Goal: Contribute content: Add original content to the website for others to see

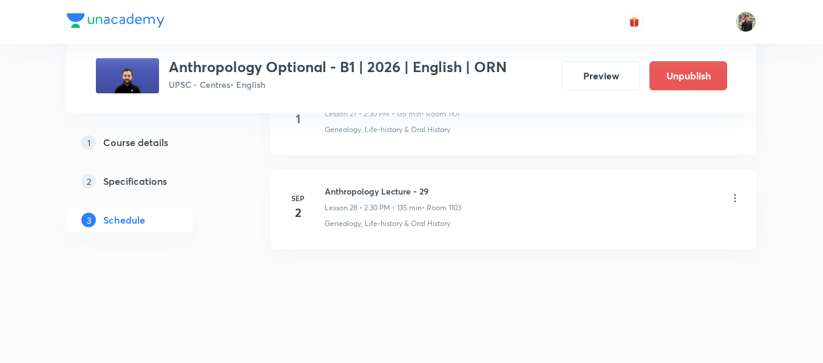
click at [738, 200] on icon at bounding box center [735, 198] width 12 height 12
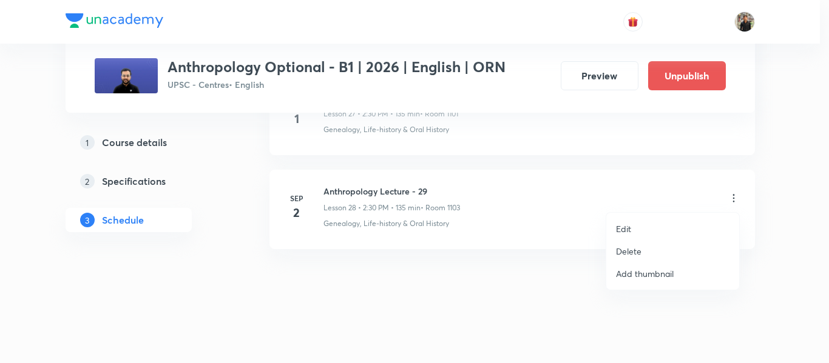
click at [636, 220] on li "Edit" at bounding box center [672, 229] width 133 height 22
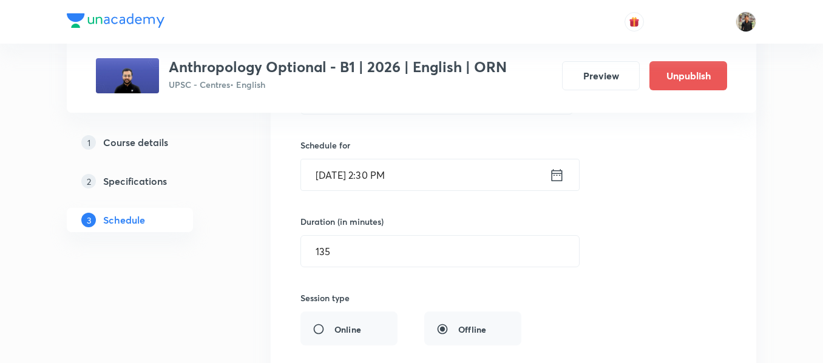
scroll to position [2817, 0]
click at [556, 181] on icon at bounding box center [556, 177] width 15 height 17
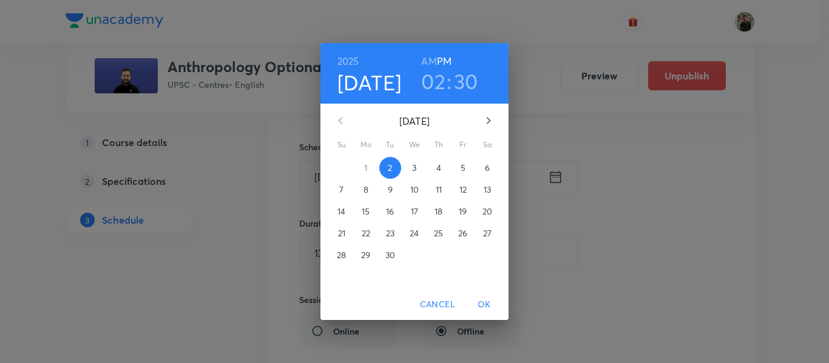
click at [411, 163] on span "3" at bounding box center [414, 168] width 22 height 12
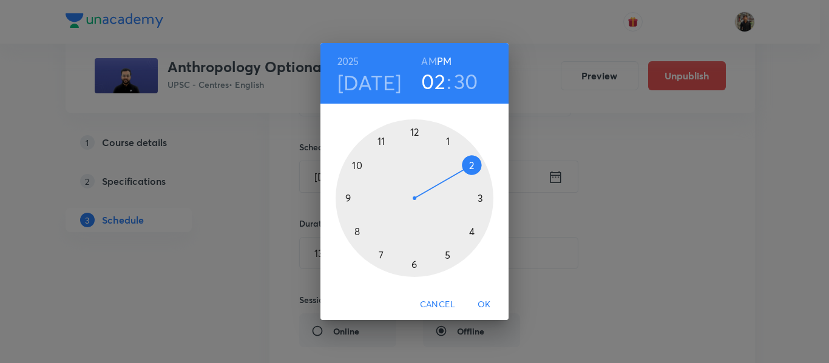
click at [481, 299] on span "OK" at bounding box center [484, 304] width 29 height 15
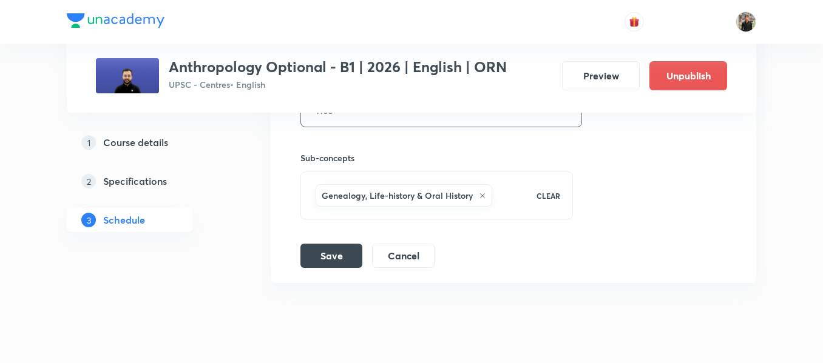
scroll to position [3151, 0]
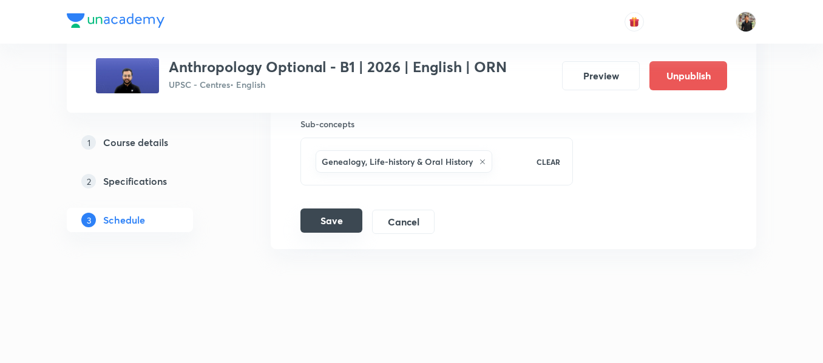
click at [343, 221] on button "Save" at bounding box center [331, 221] width 62 height 24
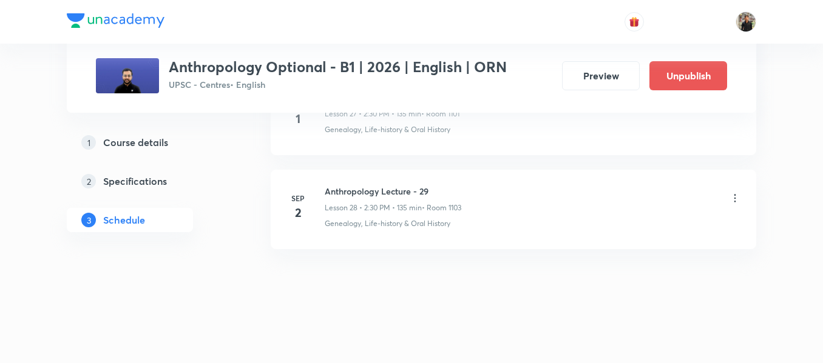
scroll to position [2685, 0]
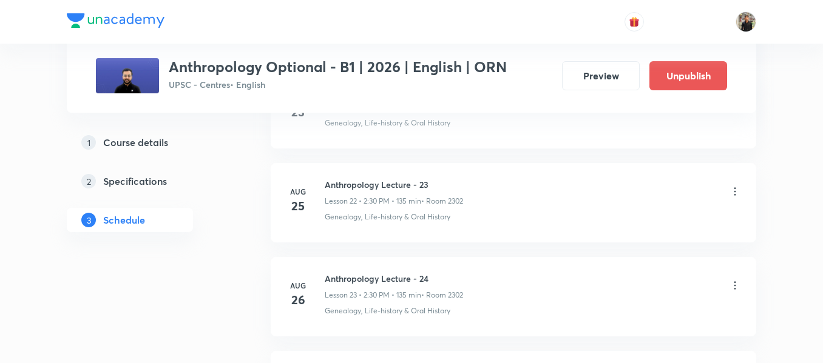
scroll to position [2685, 0]
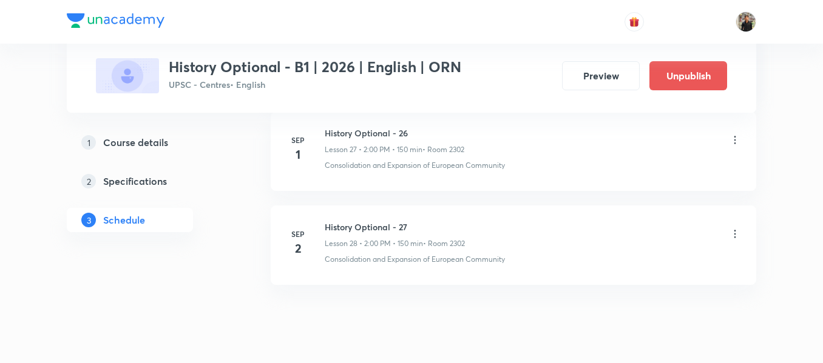
scroll to position [3200, 0]
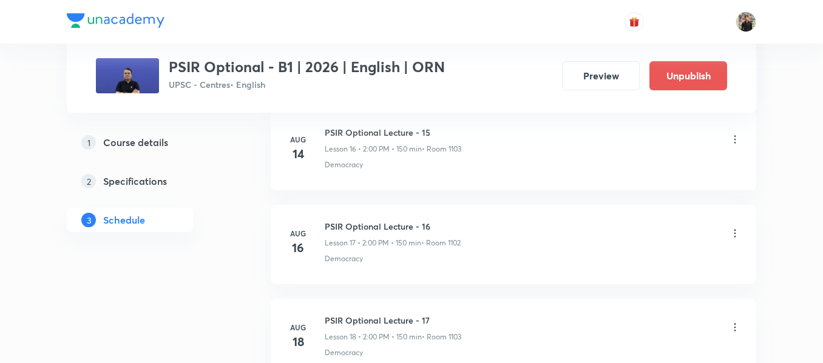
scroll to position [2490, 0]
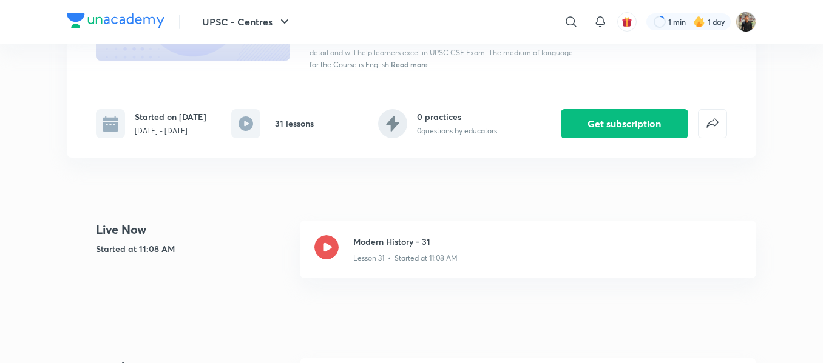
scroll to position [180, 0]
click at [329, 259] on div at bounding box center [326, 249] width 24 height 29
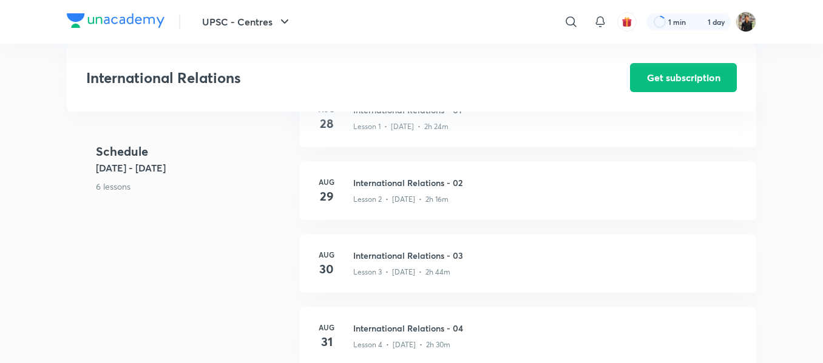
scroll to position [303, 0]
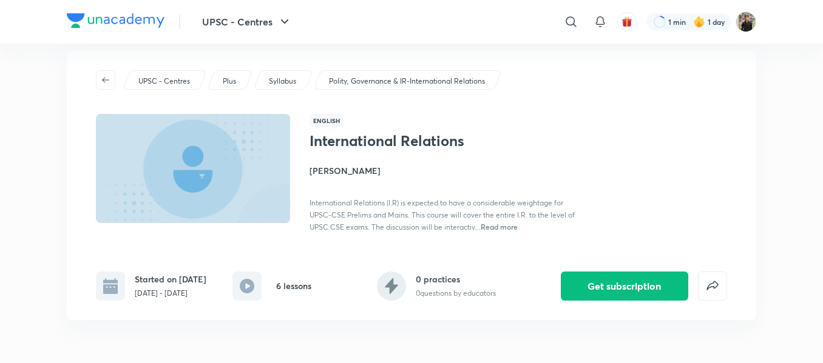
scroll to position [16, 0]
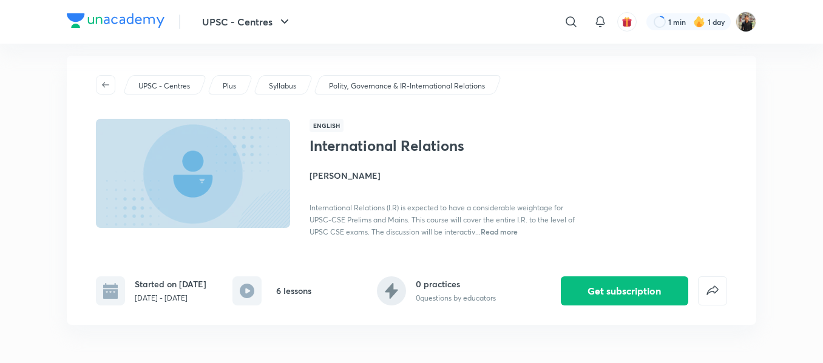
scroll to position [14, 0]
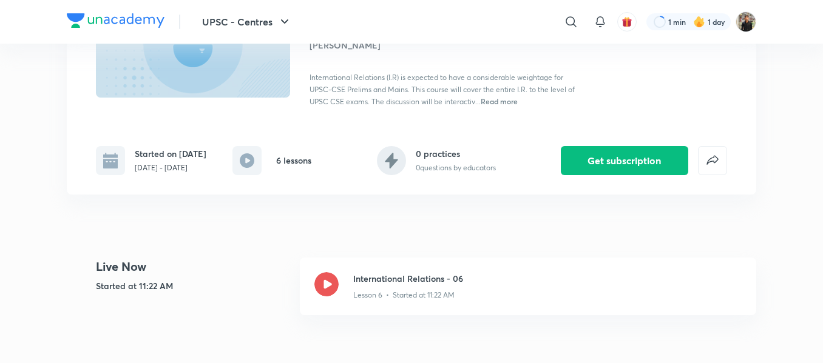
scroll to position [143, 0]
click at [325, 286] on icon at bounding box center [326, 284] width 24 height 24
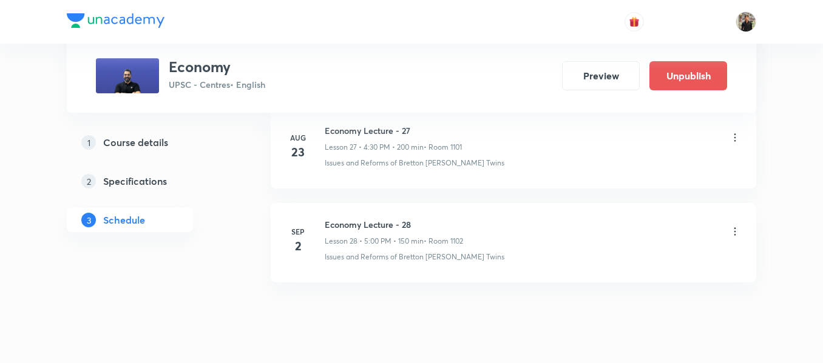
scroll to position [3242, 0]
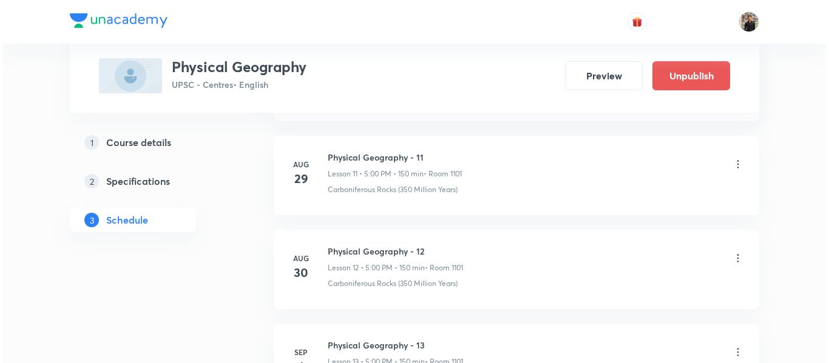
scroll to position [1926, 0]
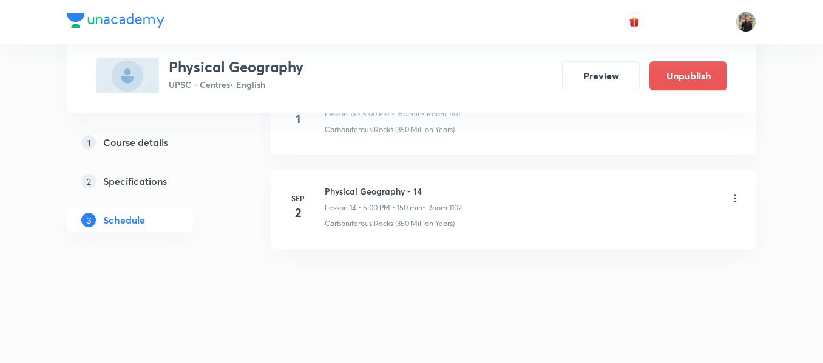
click at [733, 194] on icon at bounding box center [735, 198] width 12 height 12
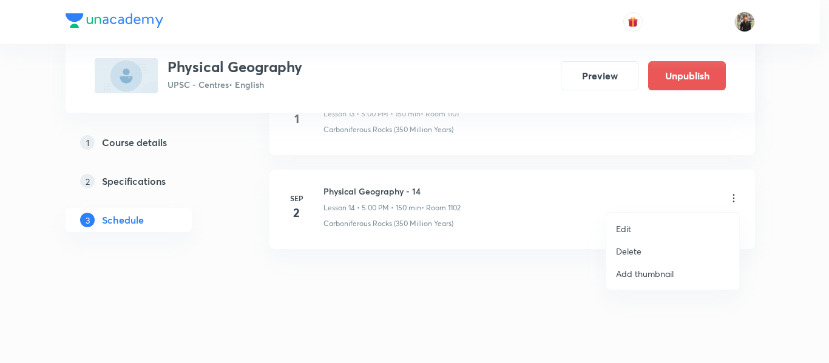
click at [627, 226] on p "Edit" at bounding box center [623, 229] width 15 height 13
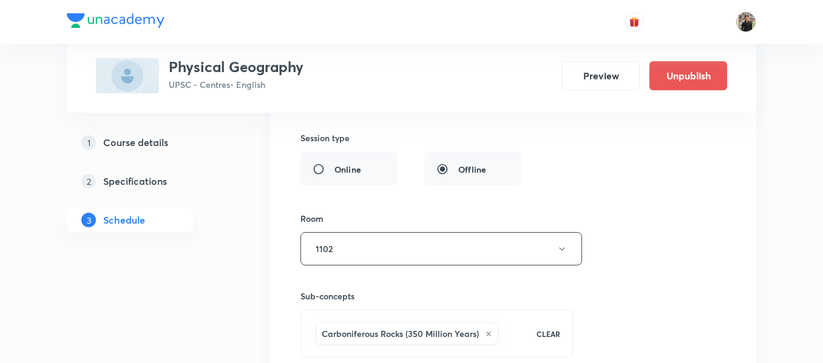
scroll to position [1664, 0]
click at [560, 249] on icon "button" at bounding box center [562, 248] width 10 height 10
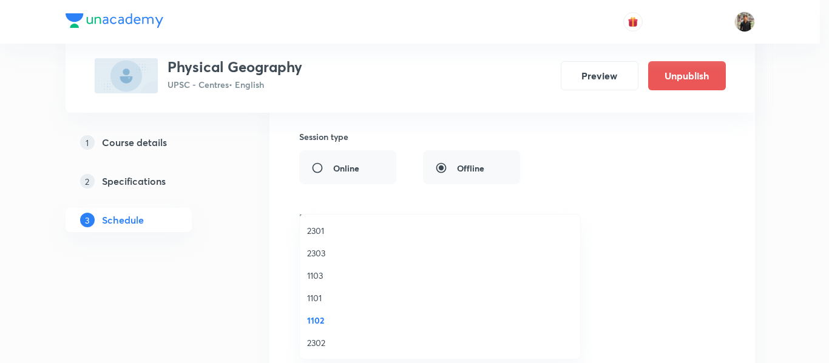
click at [323, 294] on span "1101" at bounding box center [440, 298] width 266 height 13
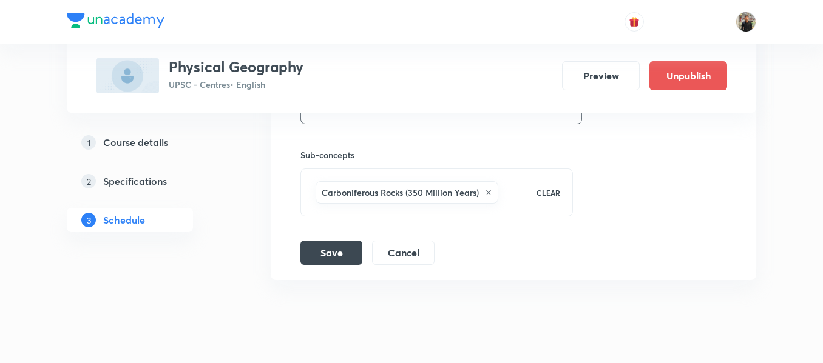
scroll to position [1805, 0]
click at [320, 248] on button "Save" at bounding box center [331, 250] width 62 height 24
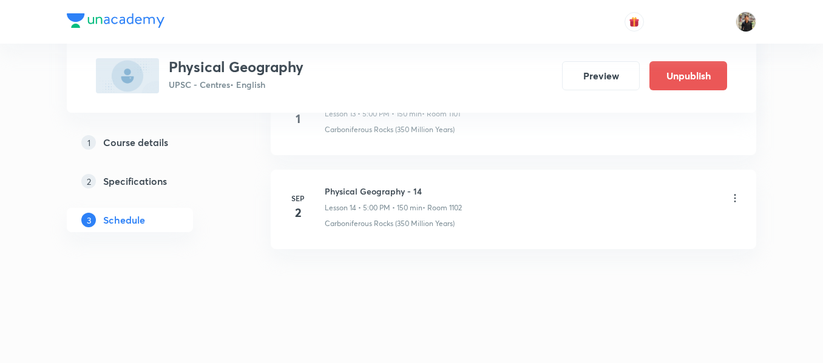
scroll to position [1368, 0]
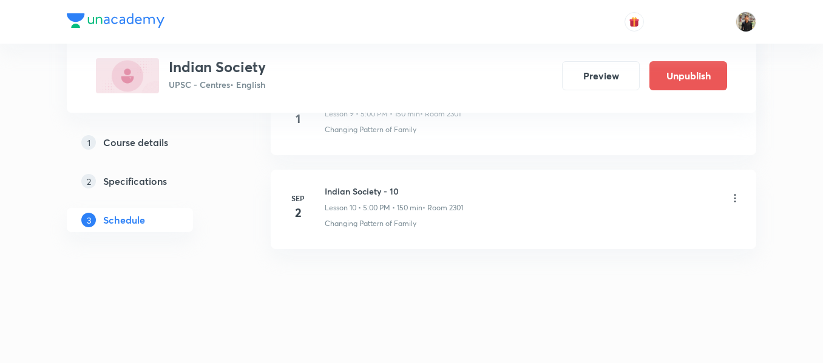
scroll to position [1521, 0]
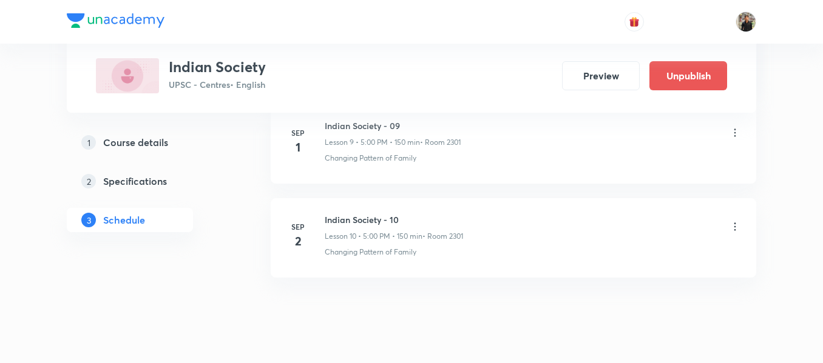
scroll to position [1549, 0]
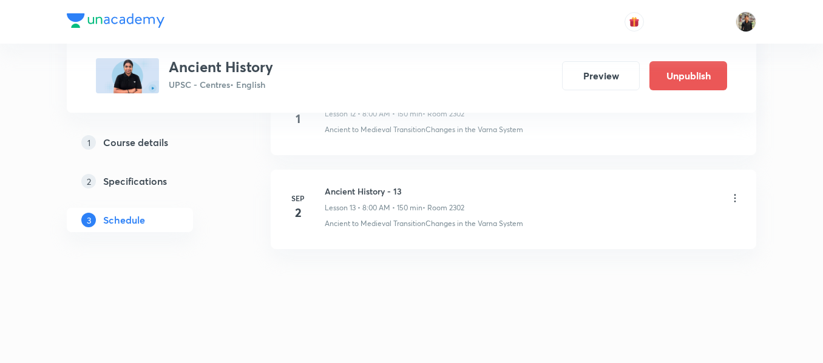
scroll to position [1829, 0]
click at [334, 192] on h6 "Ancient History - 13" at bounding box center [395, 193] width 140 height 13
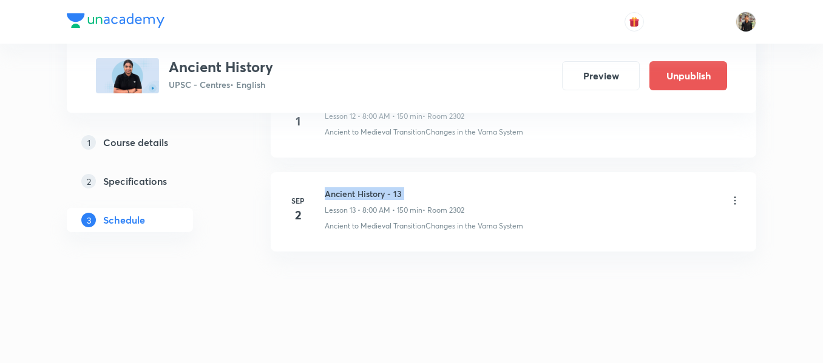
copy h6 "Ancient History - 13"
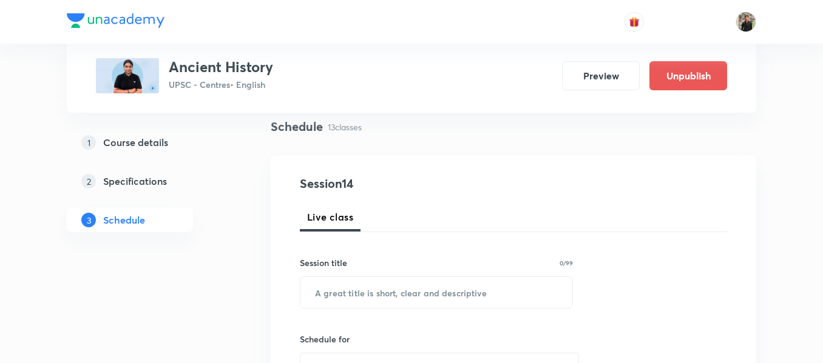
scroll to position [93, 0]
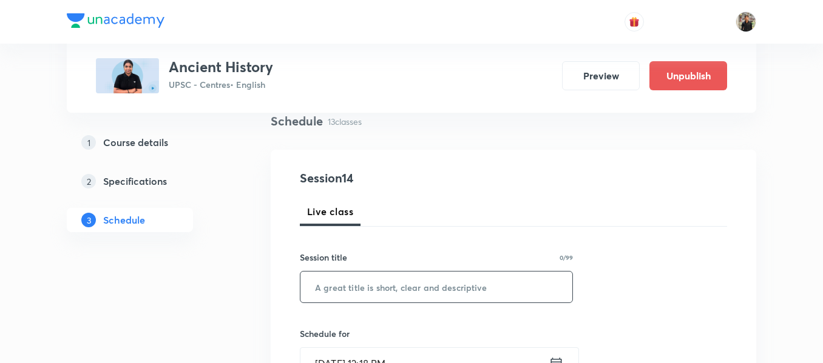
click at [339, 278] on input "text" at bounding box center [436, 287] width 272 height 31
paste input "Ancient History - 13"
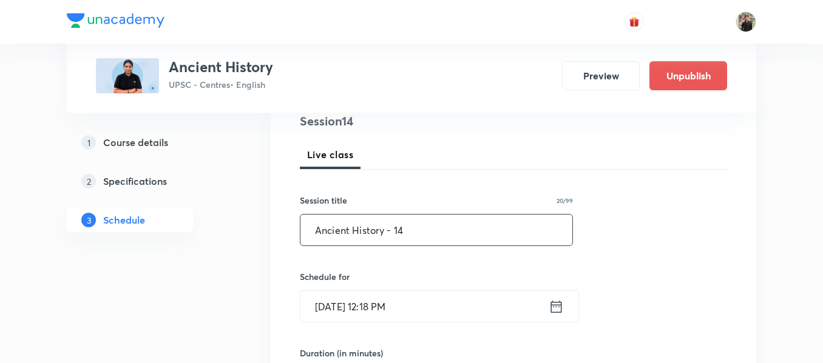
scroll to position [152, 0]
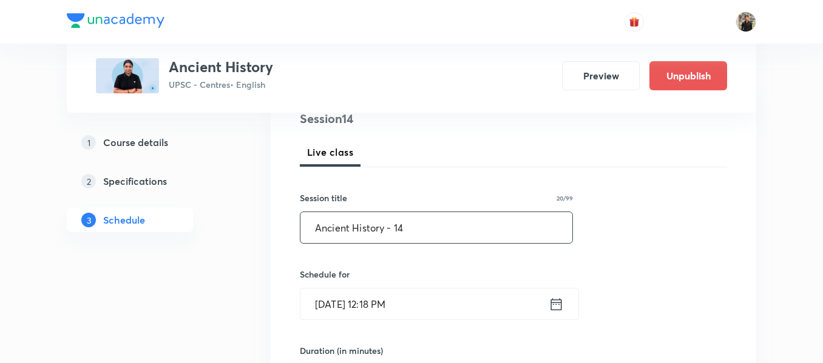
type input "Ancient History - 14"
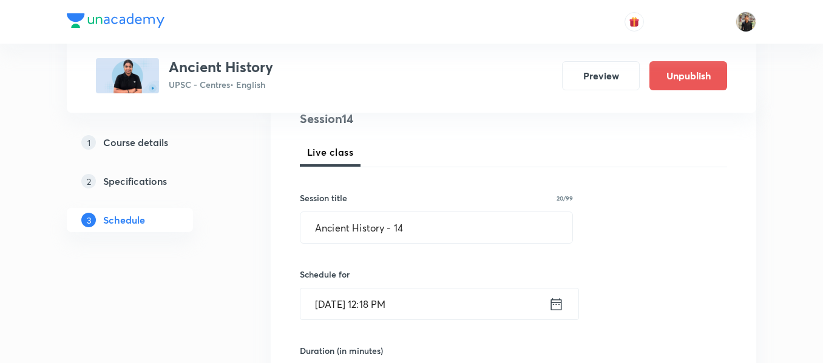
click at [556, 305] on icon at bounding box center [556, 304] width 11 height 12
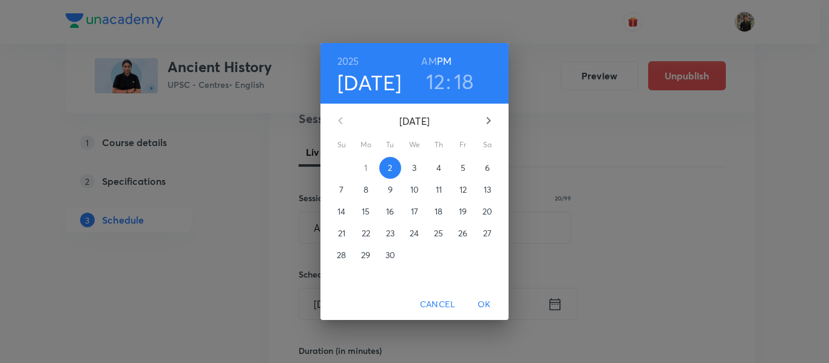
click at [413, 170] on p "3" at bounding box center [414, 168] width 4 height 12
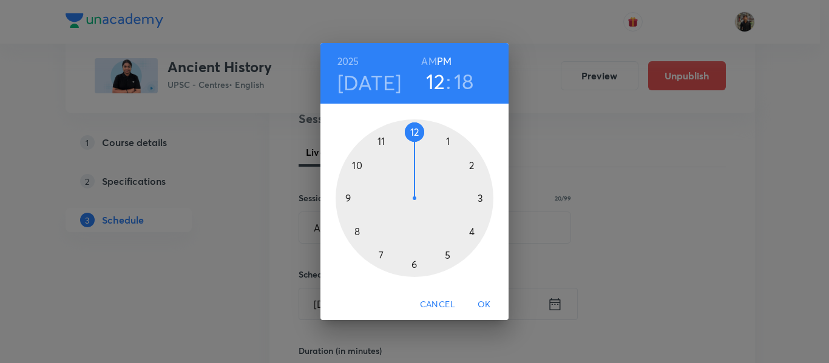
click at [354, 232] on div at bounding box center [414, 199] width 158 height 158
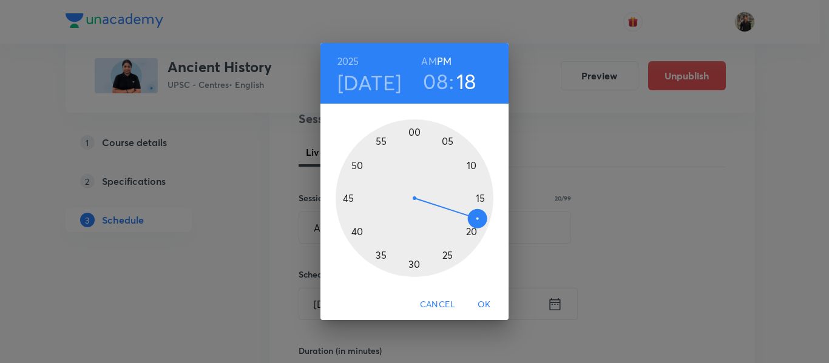
click at [431, 59] on h6 "AM" at bounding box center [428, 61] width 15 height 17
click at [414, 132] on div at bounding box center [414, 199] width 158 height 158
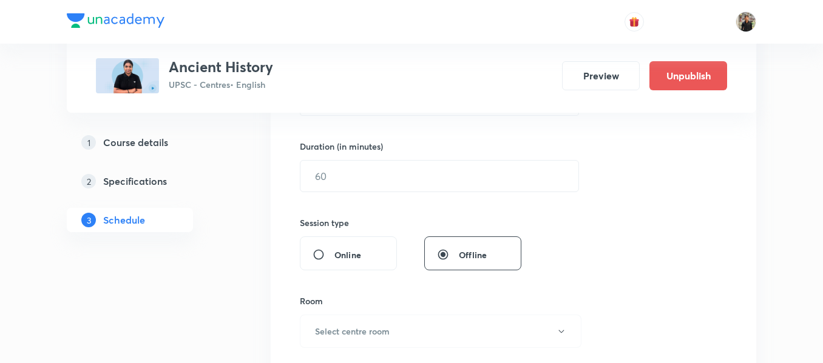
scroll to position [356, 0]
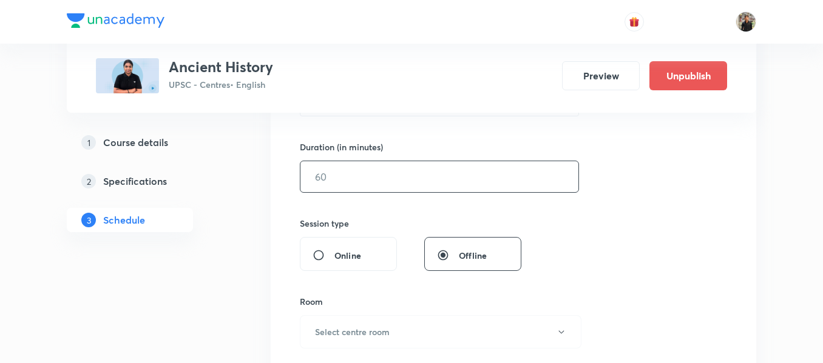
click at [389, 167] on input "text" at bounding box center [439, 176] width 278 height 31
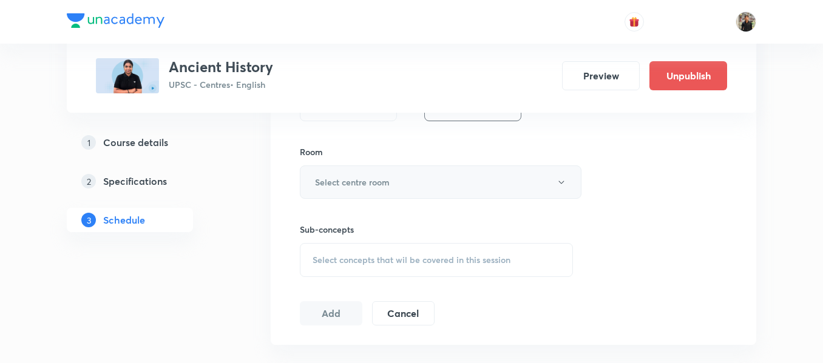
scroll to position [507, 0]
type input "150"
click at [380, 179] on h6 "Select centre room" at bounding box center [352, 181] width 75 height 13
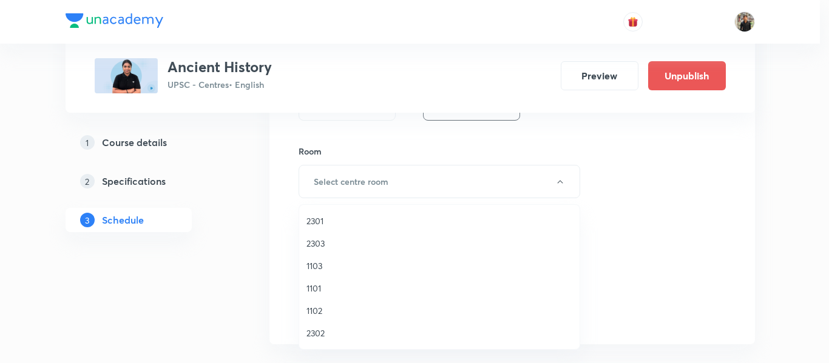
click at [327, 219] on span "2301" at bounding box center [439, 221] width 266 height 13
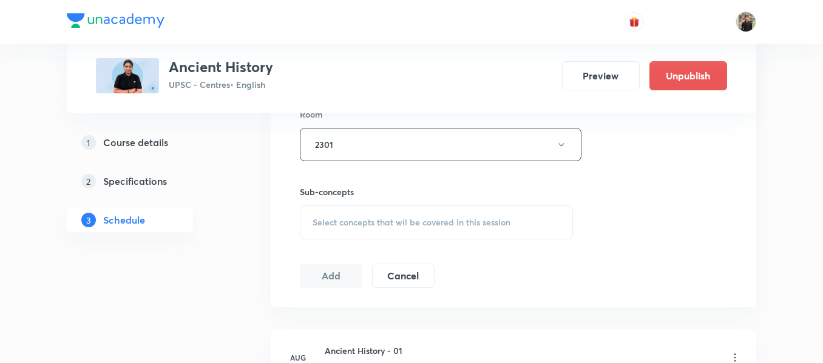
scroll to position [546, 0]
click at [323, 209] on div "Select concepts that wil be covered in this session" at bounding box center [436, 220] width 273 height 34
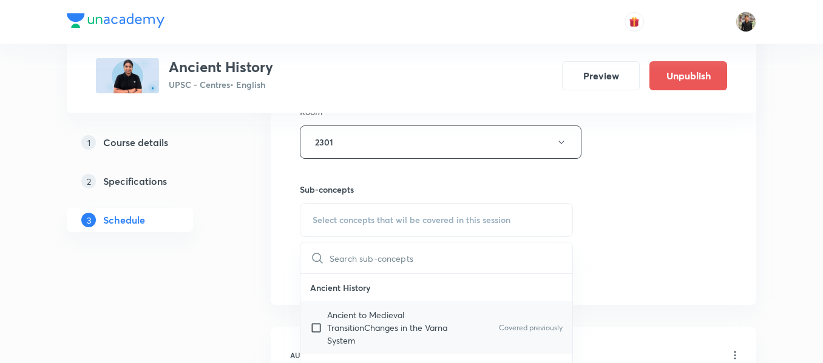
click at [318, 326] on input "checkbox" at bounding box center [318, 328] width 17 height 38
checkbox input "true"
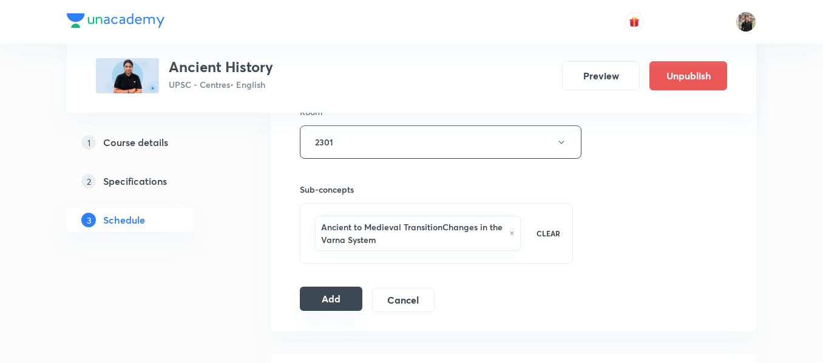
click at [328, 306] on button "Add" at bounding box center [331, 299] width 62 height 24
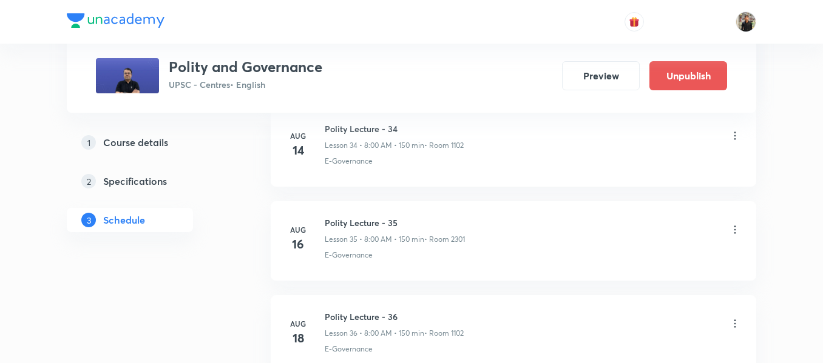
scroll to position [4182, 0]
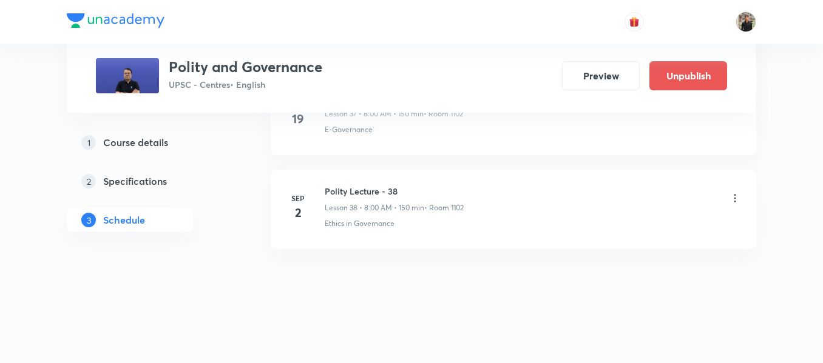
click at [347, 192] on h6 "Polity Lecture - 38" at bounding box center [394, 191] width 139 height 13
copy h6 "Polity Lecture - 38"
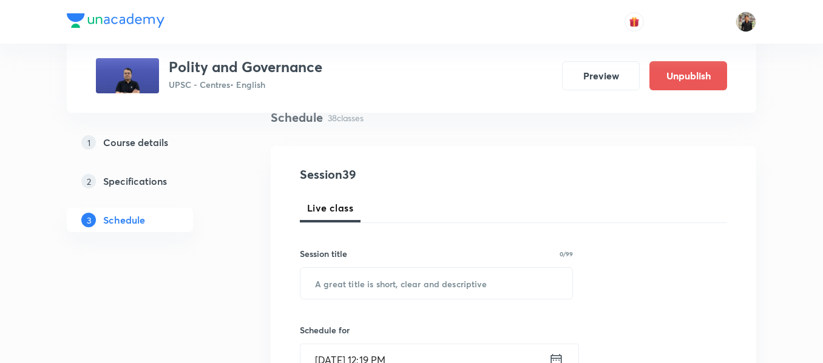
scroll to position [105, 0]
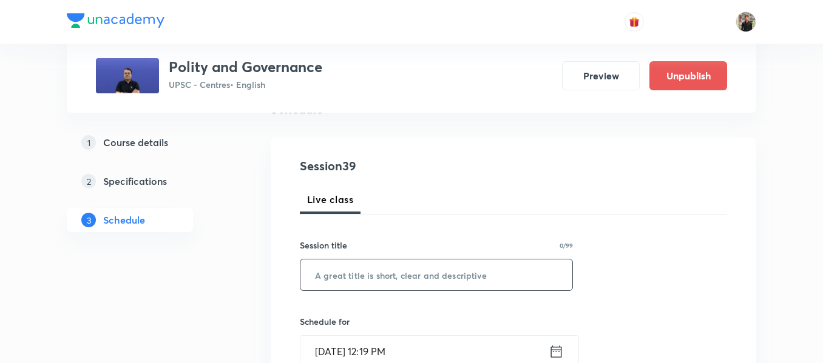
click at [335, 263] on input "text" at bounding box center [436, 275] width 272 height 31
paste input "Polity Lecture - 38"
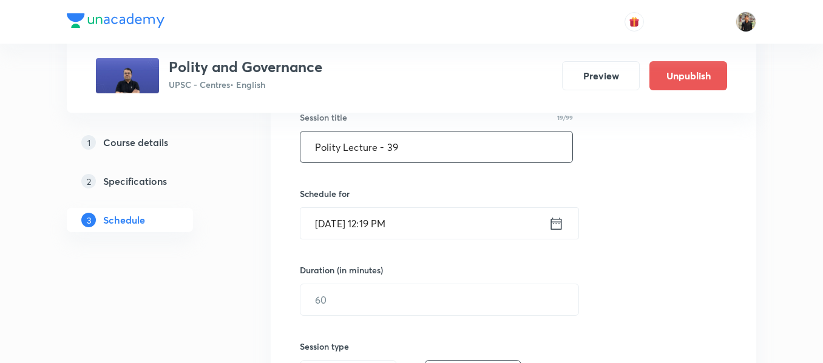
scroll to position [234, 0]
type input "Polity Lecture - 39"
click at [559, 220] on icon at bounding box center [556, 222] width 11 height 12
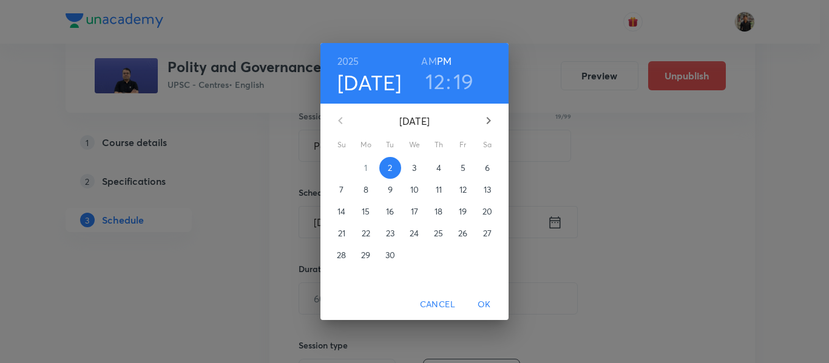
click at [410, 164] on span "3" at bounding box center [414, 168] width 22 height 12
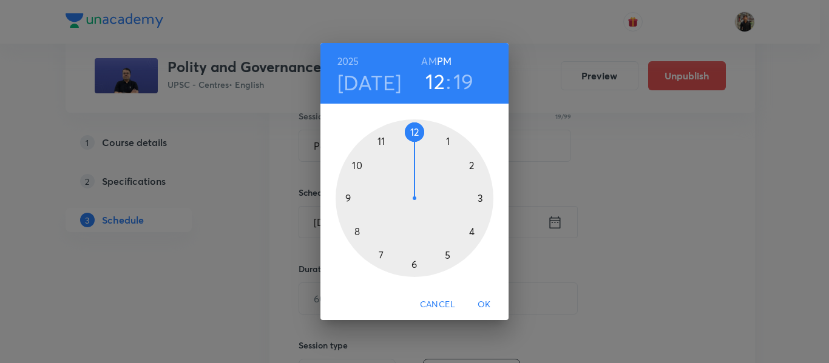
click at [354, 231] on div at bounding box center [414, 199] width 158 height 158
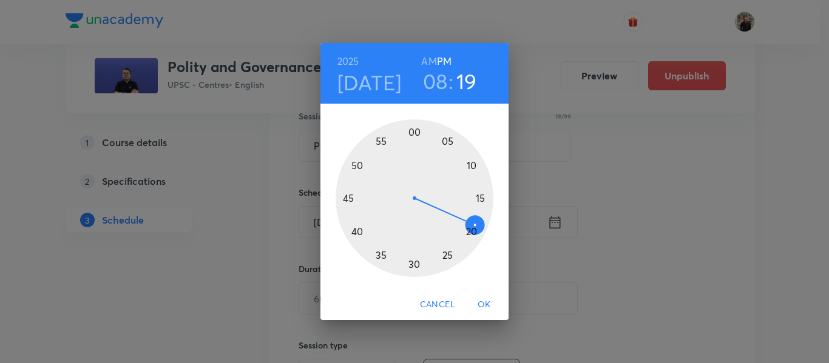
click at [427, 61] on h6 "AM" at bounding box center [428, 61] width 15 height 17
click at [414, 131] on div at bounding box center [414, 199] width 158 height 158
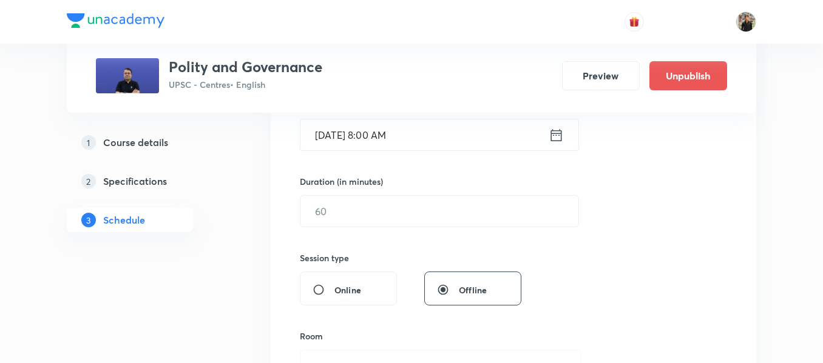
scroll to position [345, 0]
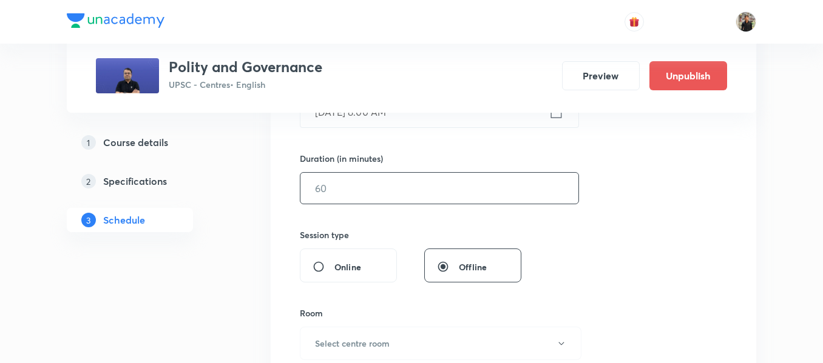
click at [386, 200] on input "text" at bounding box center [439, 188] width 278 height 31
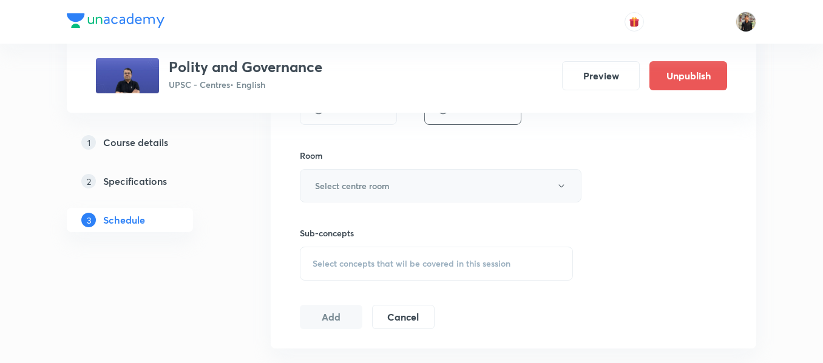
scroll to position [503, 0]
type input "150"
click at [379, 192] on button "Select centre room" at bounding box center [441, 185] width 282 height 33
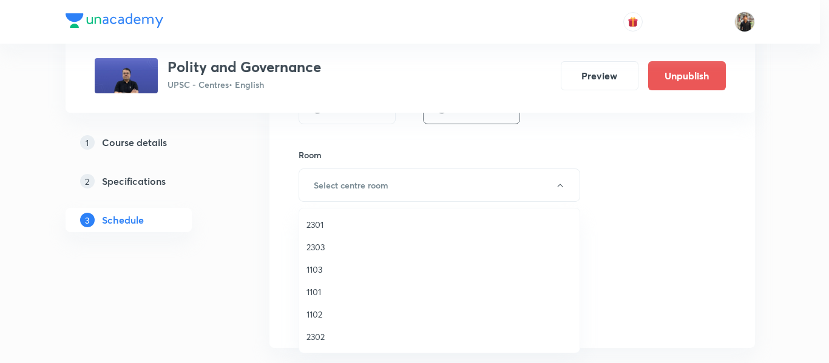
click at [323, 314] on span "1102" at bounding box center [439, 314] width 266 height 13
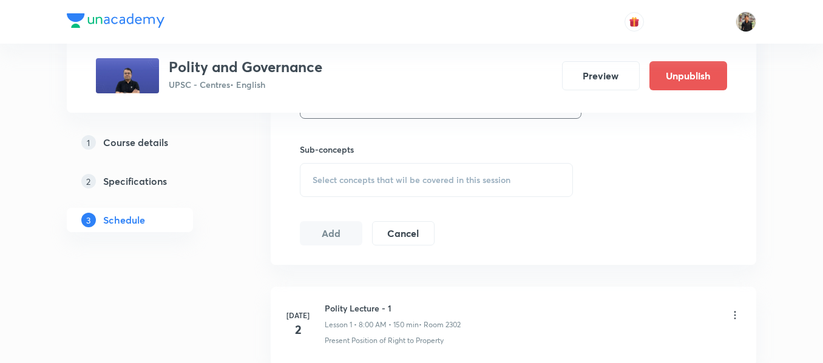
scroll to position [587, 0]
click at [329, 177] on span "Select concepts that wil be covered in this session" at bounding box center [411, 179] width 198 height 10
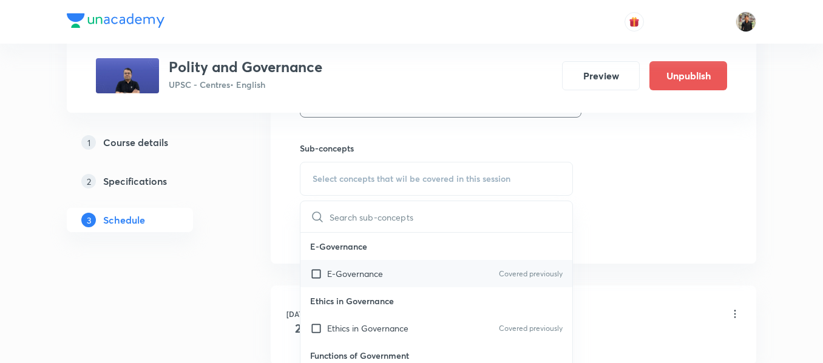
click at [317, 274] on input "checkbox" at bounding box center [318, 274] width 17 height 13
checkbox input "true"
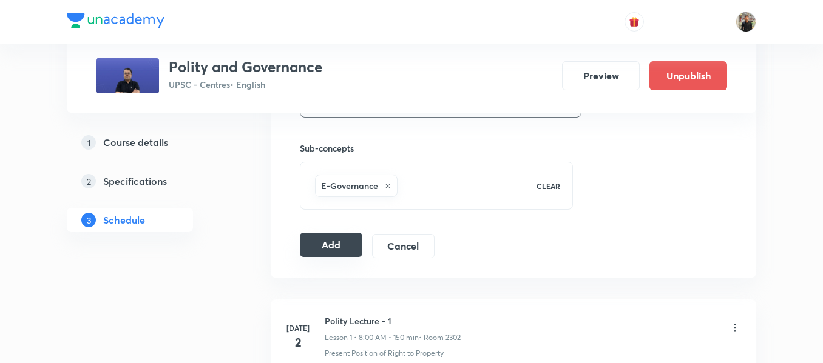
click at [335, 244] on button "Add" at bounding box center [331, 245] width 62 height 24
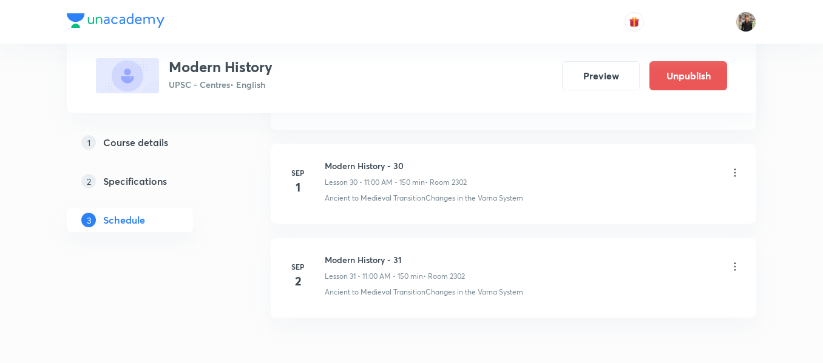
scroll to position [3524, 0]
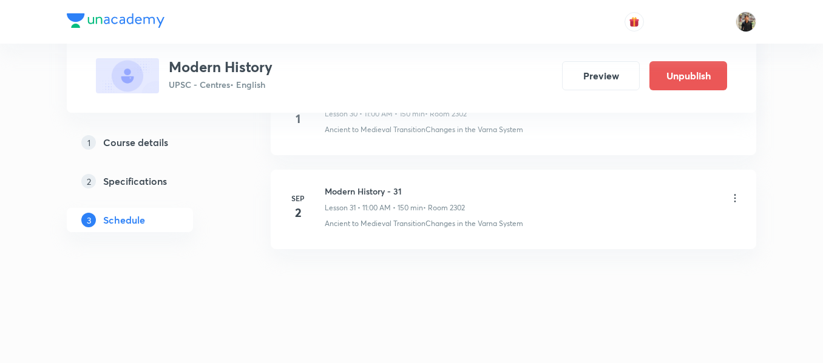
click at [340, 194] on h6 "Modern History - 31" at bounding box center [395, 191] width 140 height 13
copy h6 "Modern History - 31"
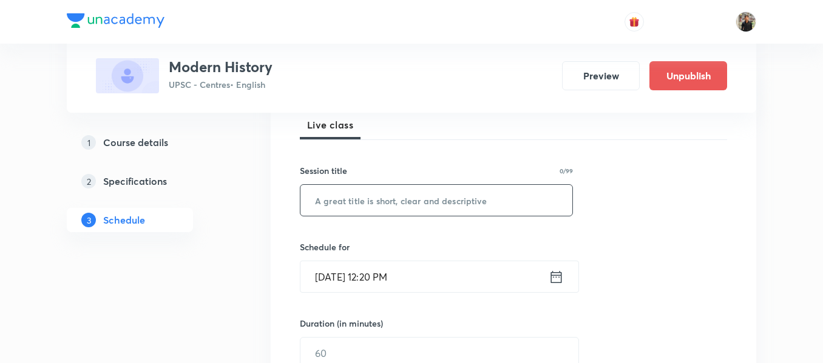
scroll to position [192, 0]
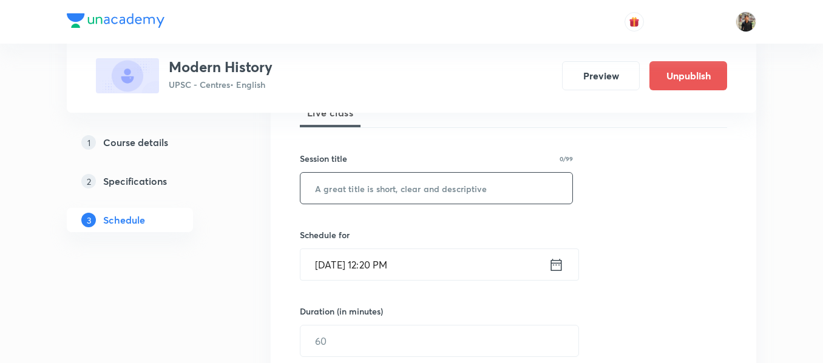
click at [334, 183] on input "text" at bounding box center [436, 188] width 272 height 31
paste input "Modern History - 31"
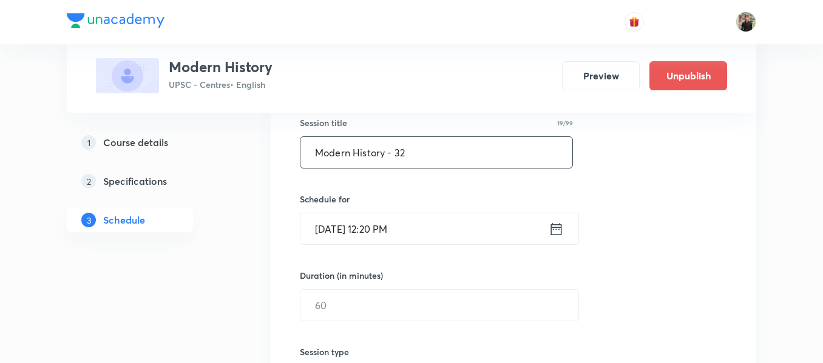
type input "Modern History - 32"
click at [555, 230] on icon at bounding box center [555, 229] width 15 height 17
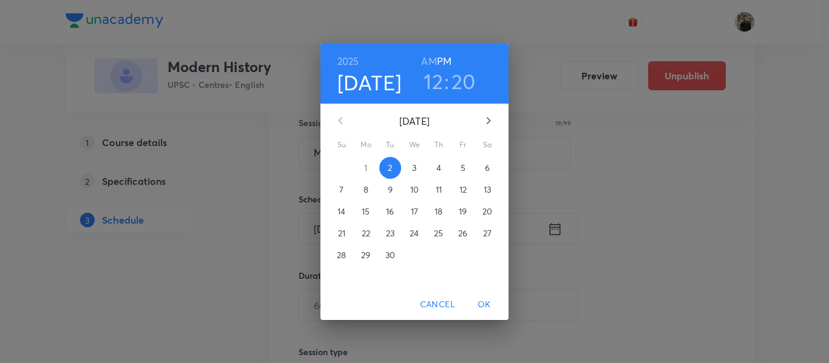
click at [416, 168] on p "3" at bounding box center [414, 168] width 4 height 12
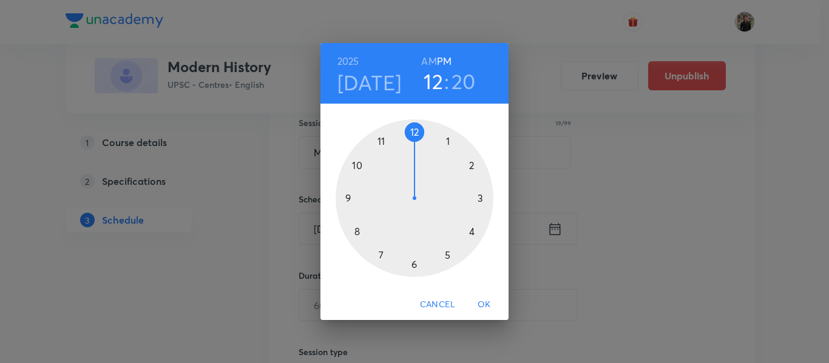
click at [380, 140] on div at bounding box center [414, 199] width 158 height 158
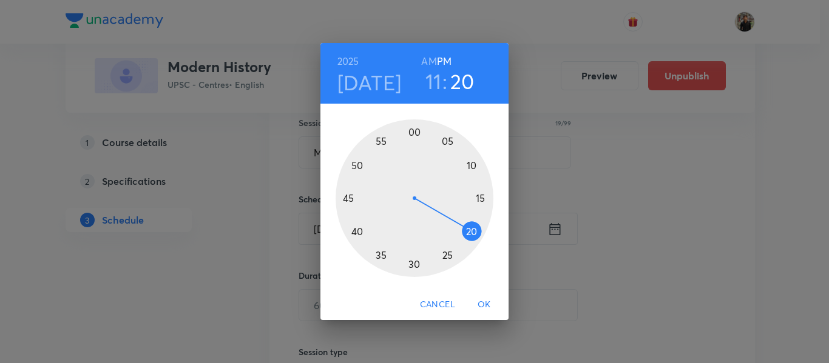
click at [433, 61] on h6 "AM" at bounding box center [428, 61] width 15 height 17
click at [413, 129] on div at bounding box center [414, 199] width 158 height 158
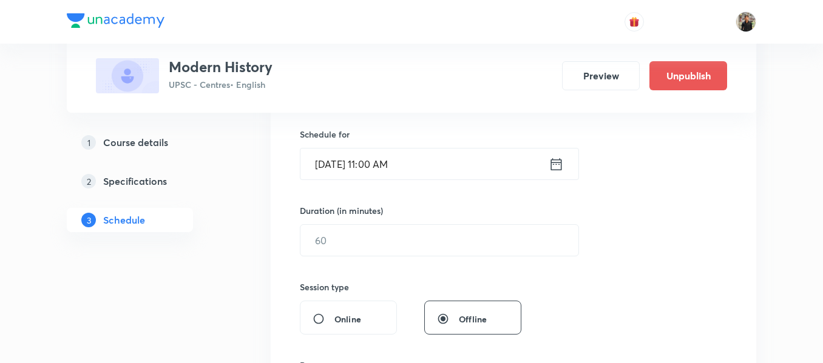
scroll to position [293, 0]
click at [386, 237] on input "text" at bounding box center [439, 239] width 278 height 31
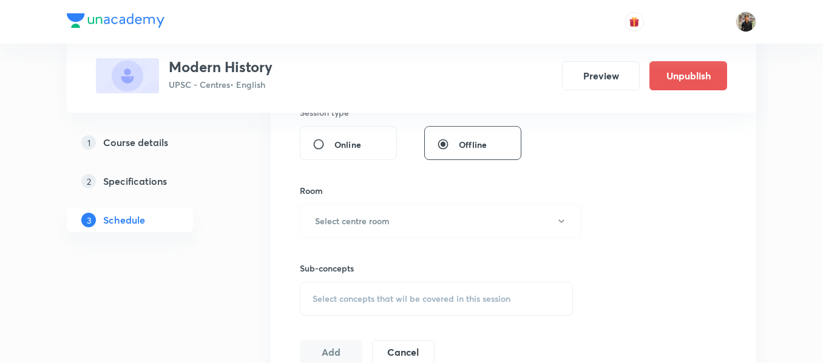
scroll to position [468, 0]
type input "150"
click at [385, 224] on h6 "Select centre room" at bounding box center [352, 220] width 75 height 13
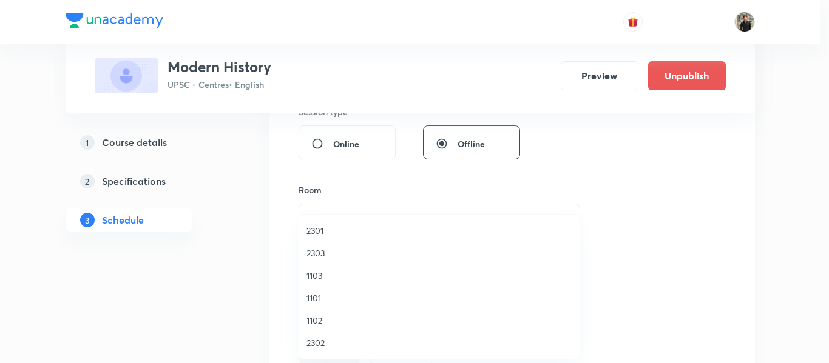
click at [317, 339] on span "2302" at bounding box center [439, 343] width 266 height 13
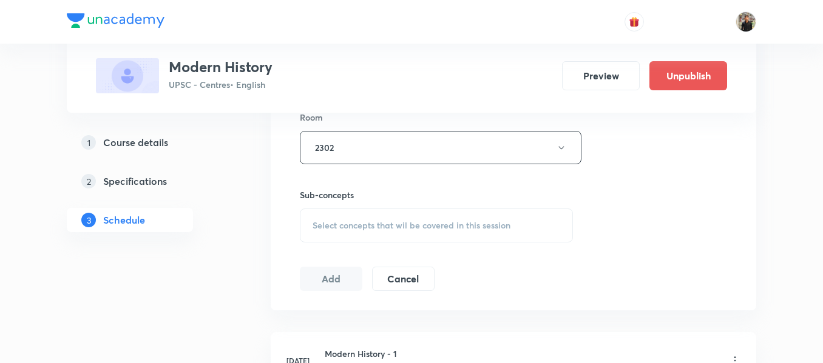
scroll to position [541, 0]
click at [322, 224] on span "Select concepts that wil be covered in this session" at bounding box center [411, 225] width 198 height 10
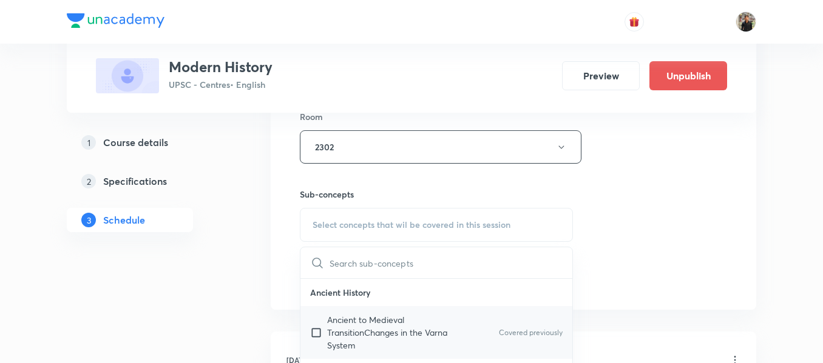
click at [321, 334] on input "checkbox" at bounding box center [318, 333] width 17 height 38
checkbox input "true"
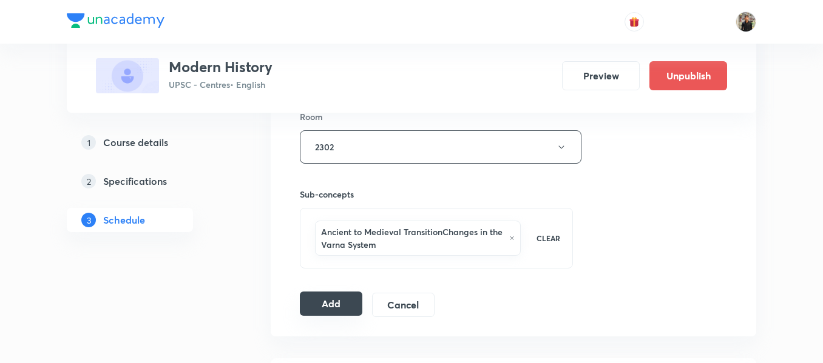
click at [322, 303] on button "Add" at bounding box center [331, 304] width 62 height 24
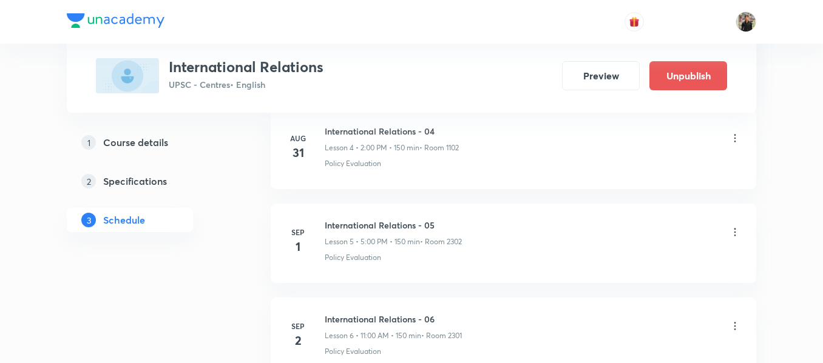
scroll to position [1173, 0]
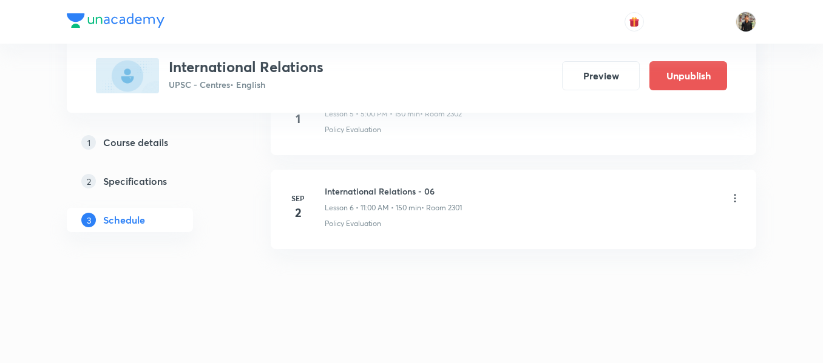
click at [356, 187] on h6 "International Relations - 06" at bounding box center [393, 191] width 137 height 13
copy h6 "International Relations - 06"
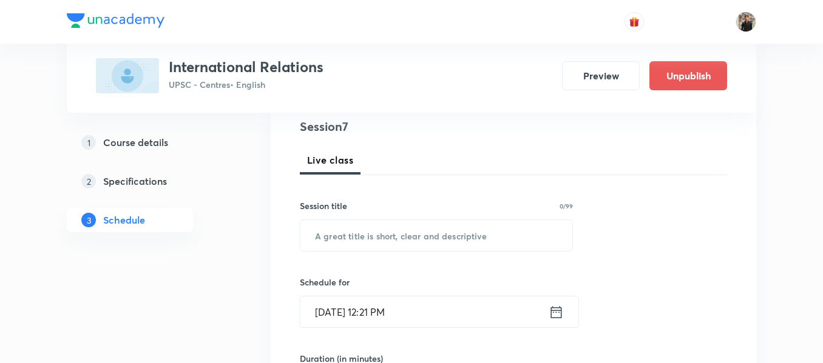
scroll to position [146, 0]
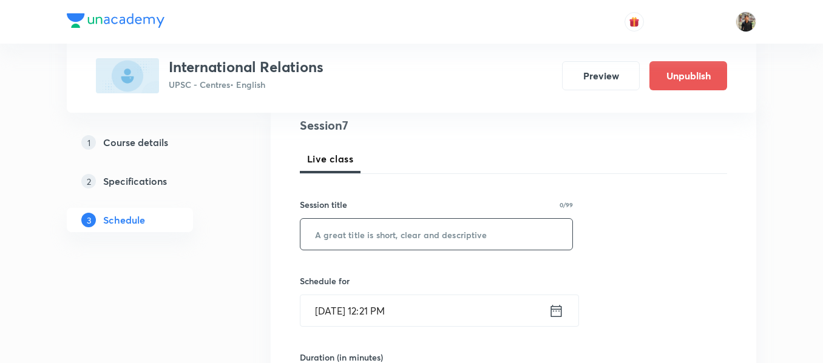
click at [357, 224] on input "text" at bounding box center [436, 234] width 272 height 31
paste input "International Relations - 06"
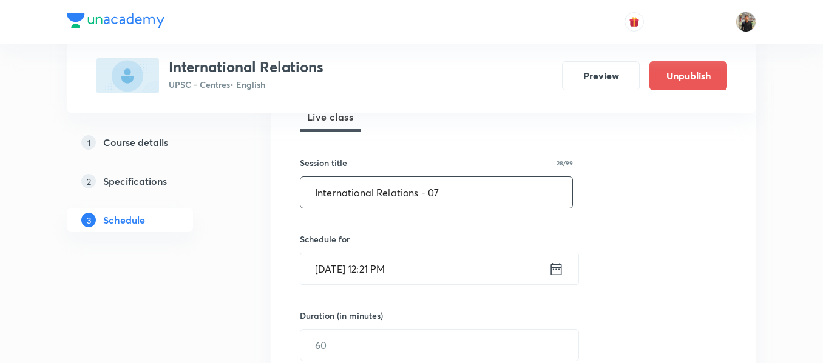
scroll to position [189, 0]
type input "International Relations - 07"
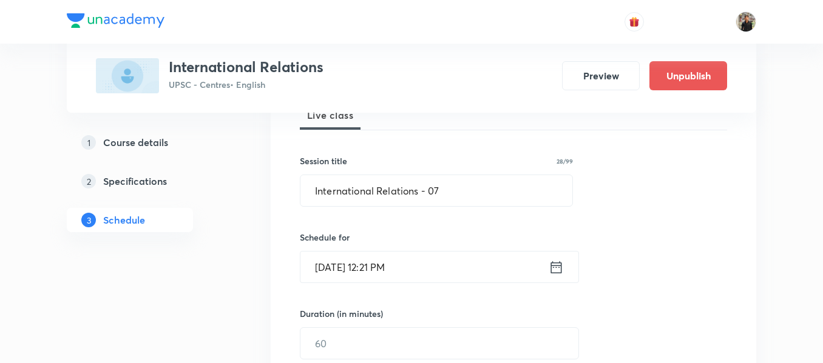
click at [560, 269] on icon at bounding box center [555, 267] width 15 height 17
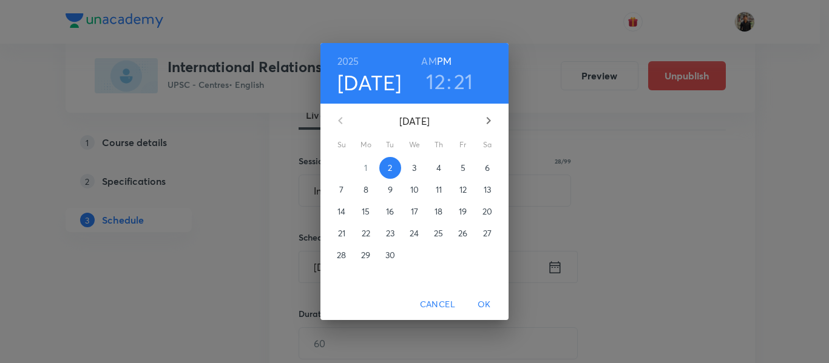
click at [418, 171] on span "3" at bounding box center [414, 168] width 22 height 12
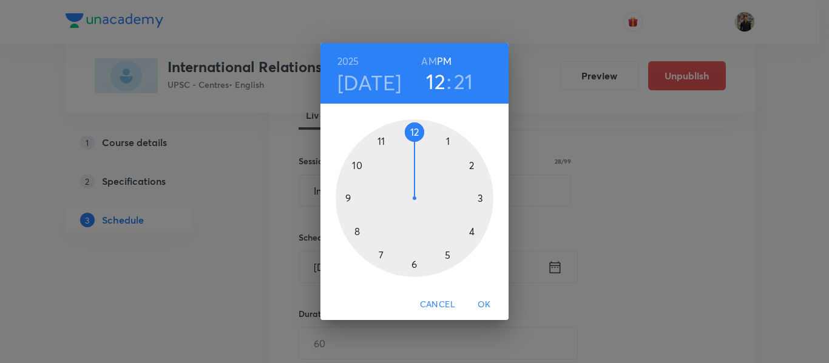
click at [382, 141] on div at bounding box center [414, 199] width 158 height 158
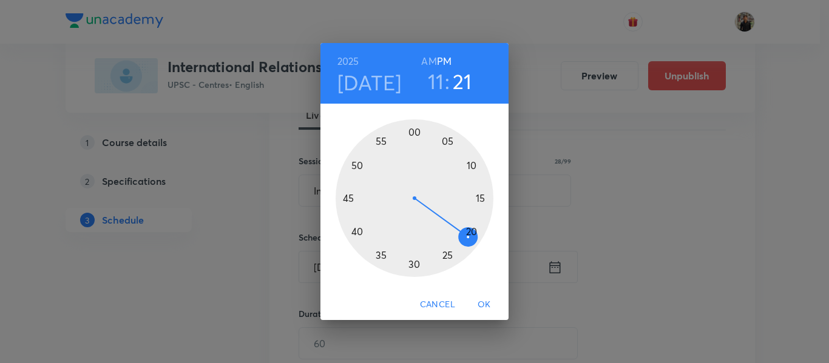
click at [427, 56] on h6 "AM" at bounding box center [428, 61] width 15 height 17
click at [415, 132] on div at bounding box center [414, 199] width 158 height 158
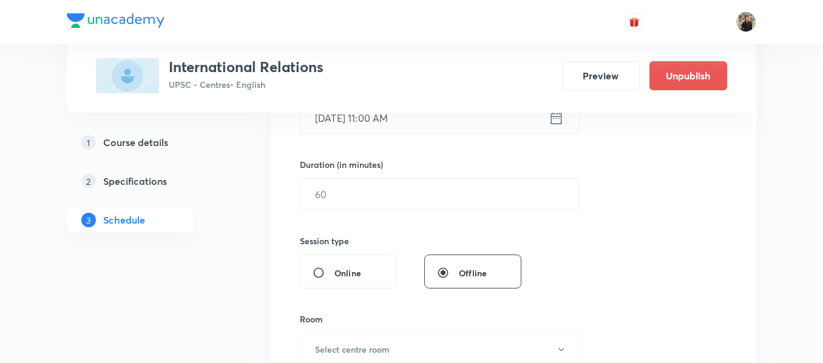
scroll to position [351, 0]
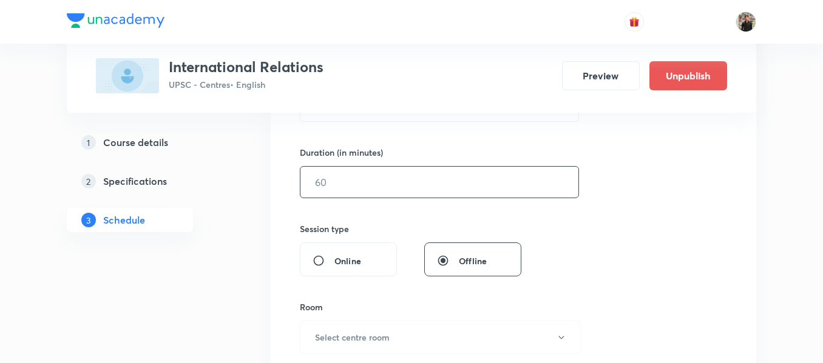
click at [395, 186] on input "text" at bounding box center [439, 182] width 278 height 31
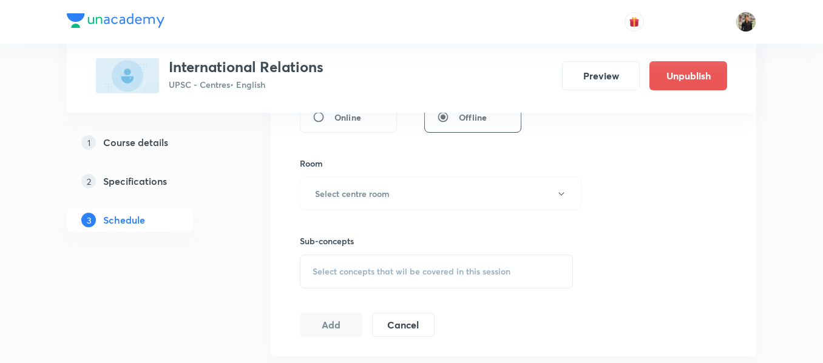
scroll to position [499, 0]
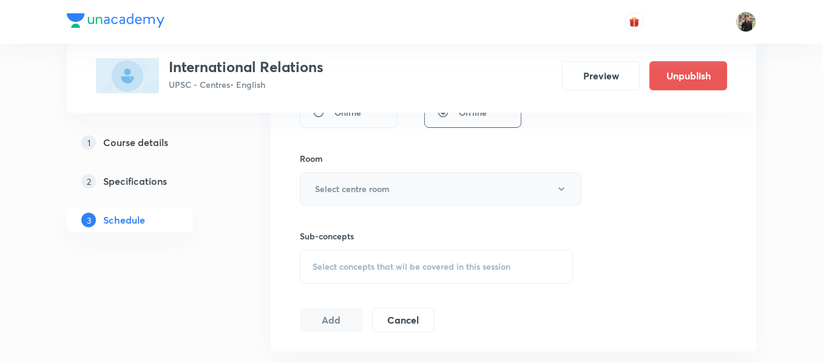
type input "150"
click at [394, 184] on button "Select centre room" at bounding box center [441, 188] width 282 height 33
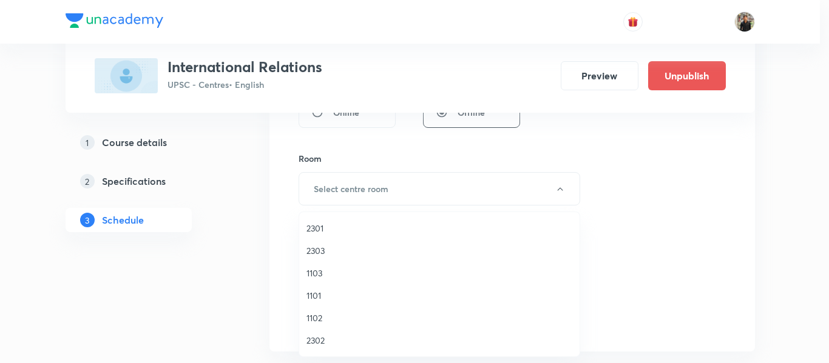
click at [316, 230] on span "2301" at bounding box center [439, 228] width 266 height 13
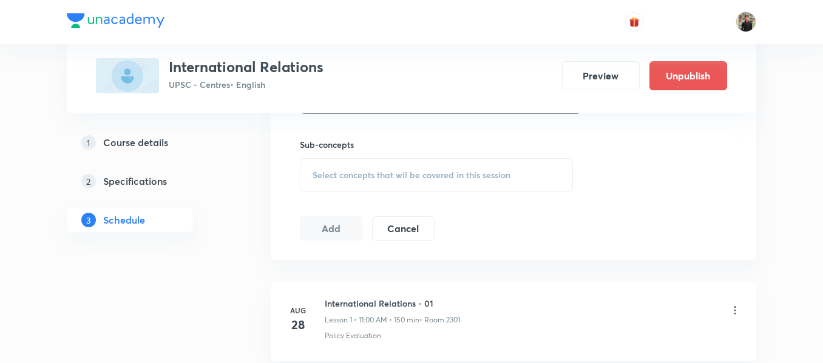
scroll to position [593, 0]
click at [326, 180] on div "Select concepts that wil be covered in this session" at bounding box center [436, 173] width 273 height 34
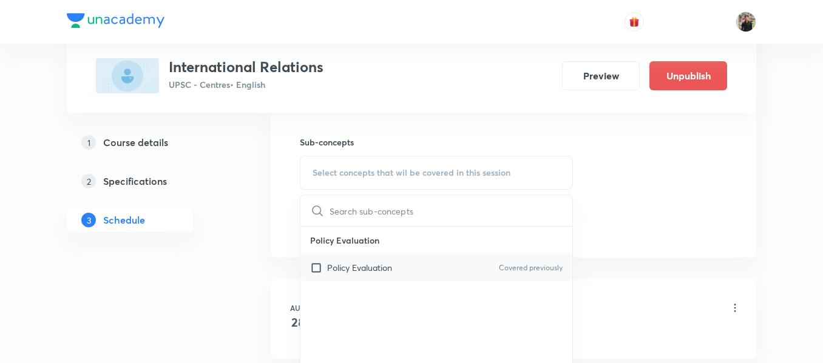
click at [317, 271] on input "checkbox" at bounding box center [318, 267] width 17 height 13
checkbox input "true"
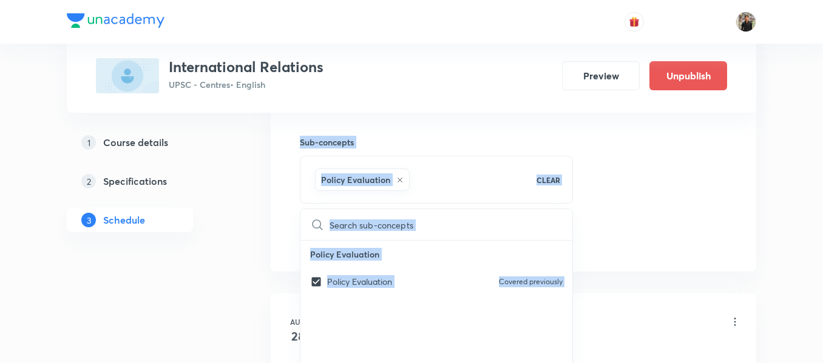
drag, startPoint x: 232, startPoint y: 269, endPoint x: 261, endPoint y: 247, distance: 36.3
click at [261, 247] on div "Plus Courses International Relations UPSC - Centres • English Preview Unpublish…" at bounding box center [411, 205] width 689 height 1461
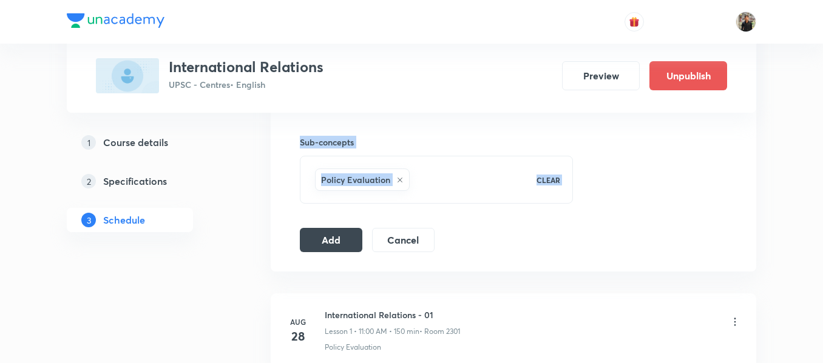
click at [261, 247] on div "Plus Courses International Relations UPSC - Centres • English Preview Unpublish…" at bounding box center [411, 205] width 689 height 1461
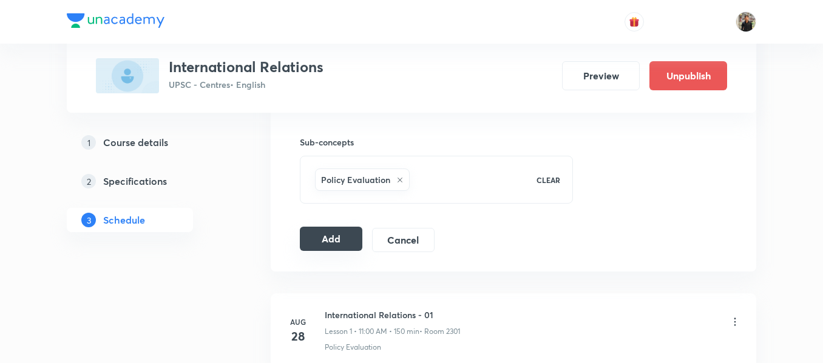
click at [311, 238] on button "Add" at bounding box center [331, 239] width 62 height 24
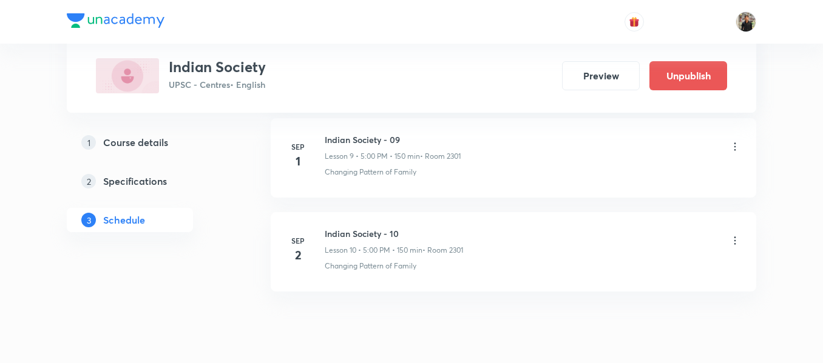
scroll to position [1549, 0]
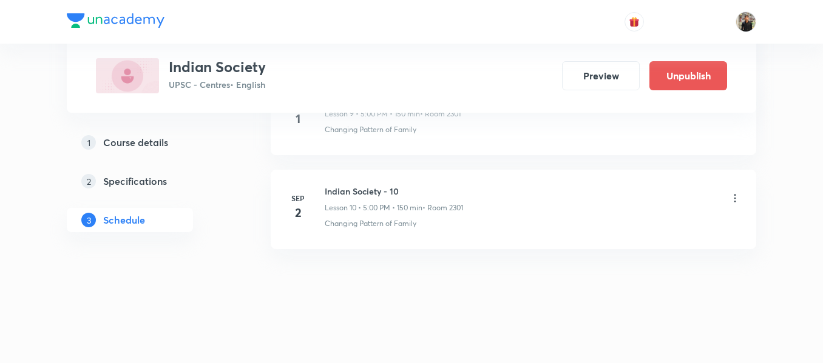
click at [352, 193] on h6 "Indian Society - 10" at bounding box center [394, 191] width 138 height 13
copy h6 "Indian Society - 10"
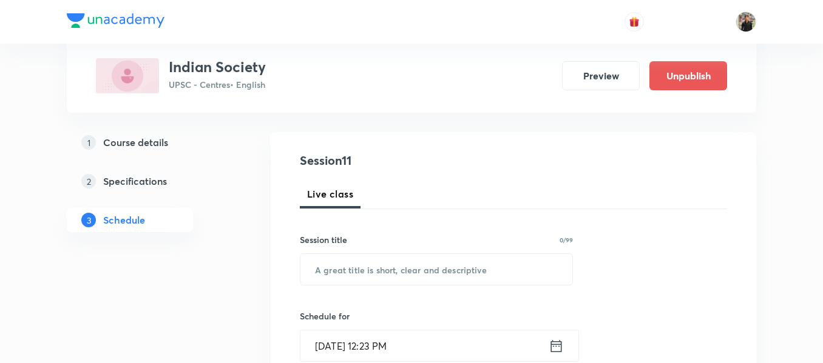
scroll to position [116, 0]
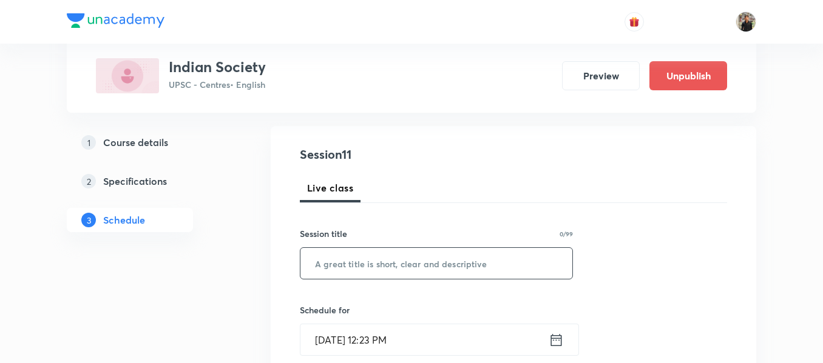
click at [337, 254] on input "text" at bounding box center [436, 263] width 272 height 31
paste input "Indian Society - 10"
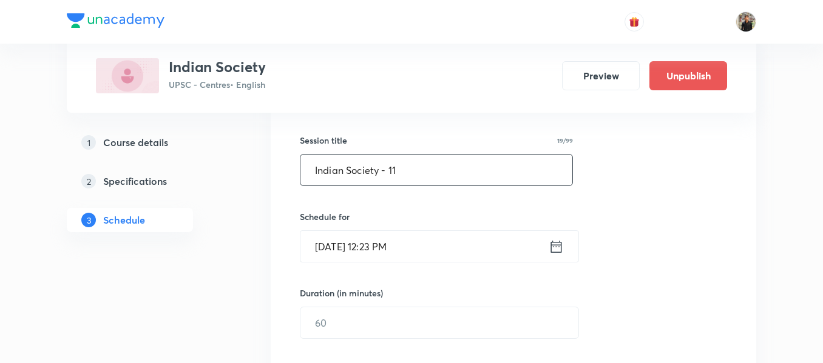
scroll to position [211, 0]
type input "Indian Society - 11"
click at [555, 245] on icon at bounding box center [555, 246] width 15 height 17
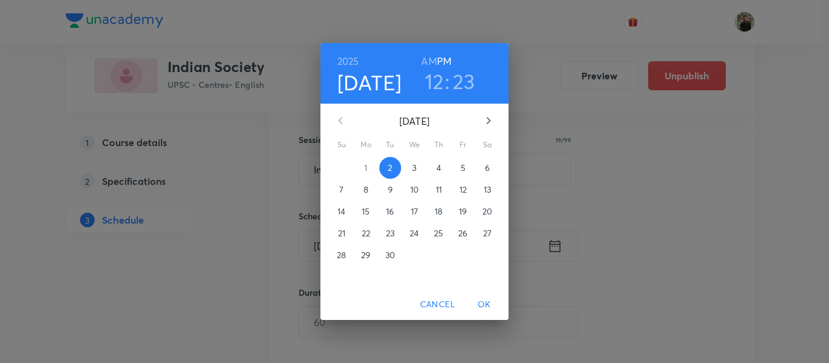
click at [413, 166] on p "3" at bounding box center [414, 168] width 4 height 12
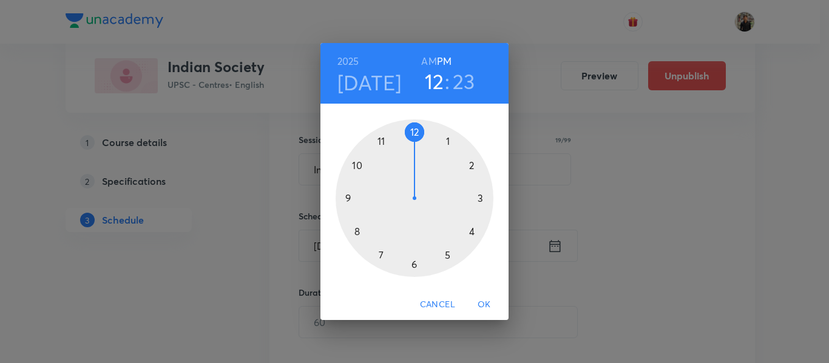
click at [447, 259] on div at bounding box center [414, 199] width 158 height 158
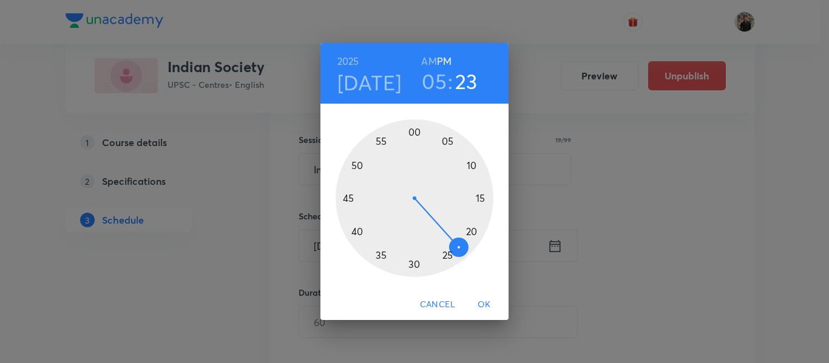
click at [414, 129] on div at bounding box center [414, 199] width 158 height 158
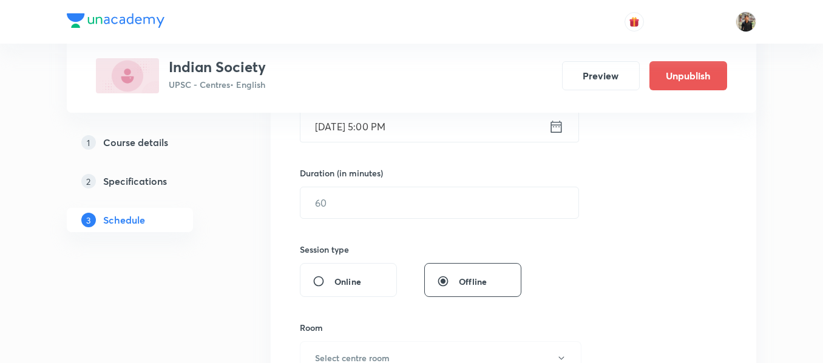
scroll to position [333, 0]
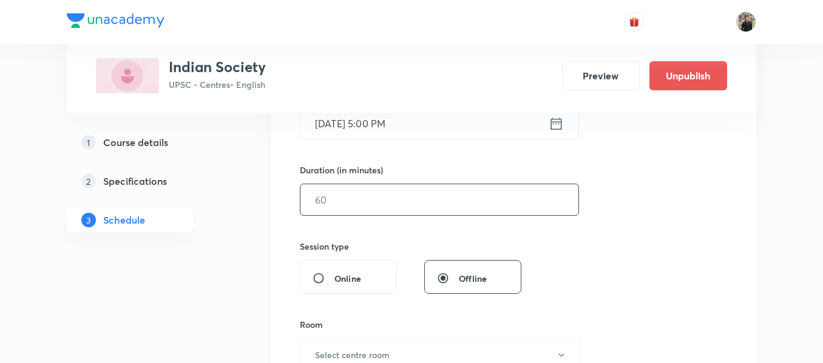
click at [387, 198] on input "text" at bounding box center [439, 199] width 278 height 31
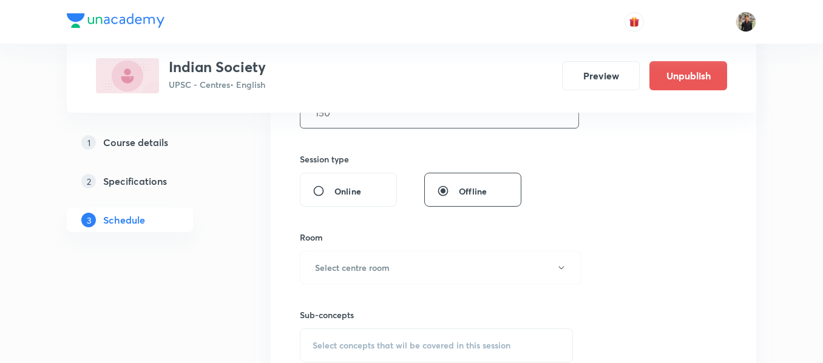
scroll to position [476, 0]
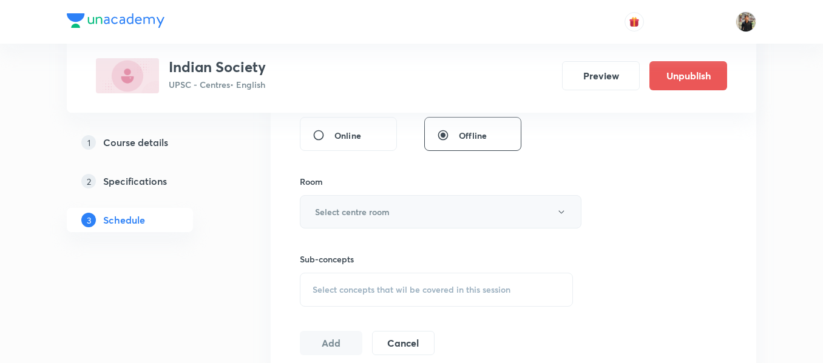
type input "150"
click at [387, 209] on h6 "Select centre room" at bounding box center [352, 212] width 75 height 13
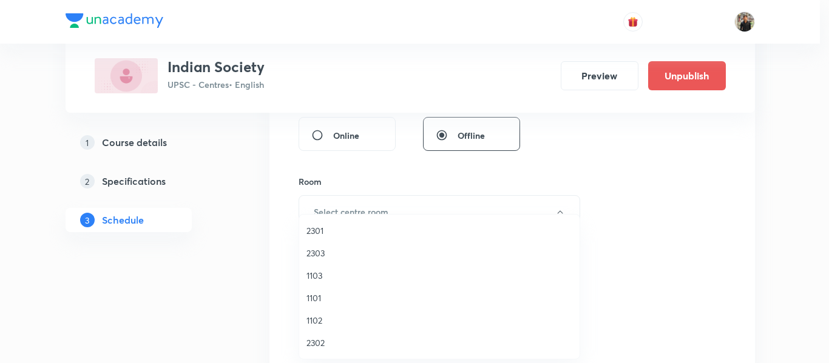
click at [327, 229] on span "2301" at bounding box center [439, 230] width 266 height 13
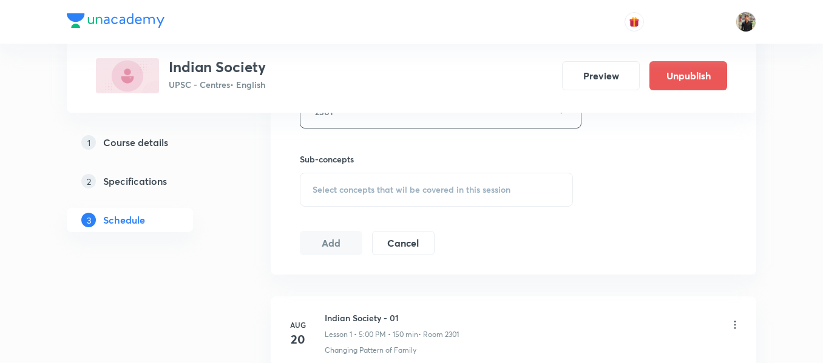
scroll to position [577, 0]
click at [337, 189] on span "Select concepts that wil be covered in this session" at bounding box center [411, 189] width 198 height 10
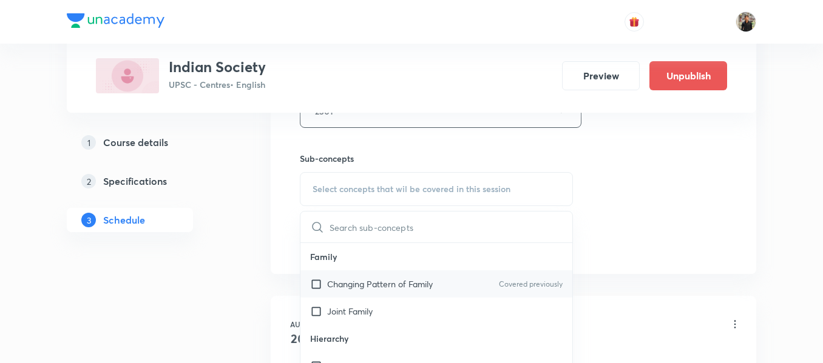
click at [317, 283] on input "checkbox" at bounding box center [318, 284] width 17 height 13
checkbox input "true"
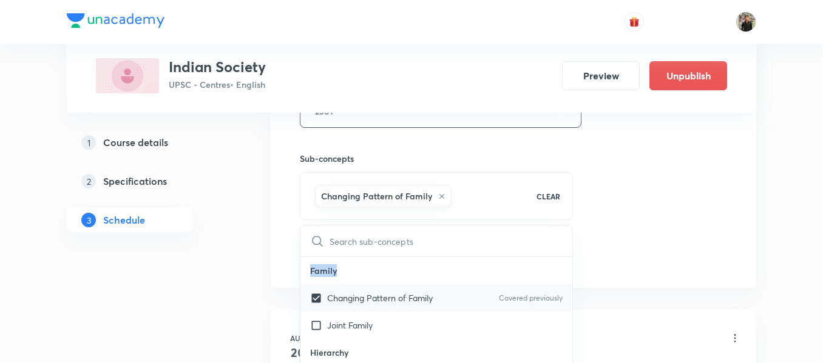
click at [317, 283] on p "Family" at bounding box center [436, 270] width 272 height 27
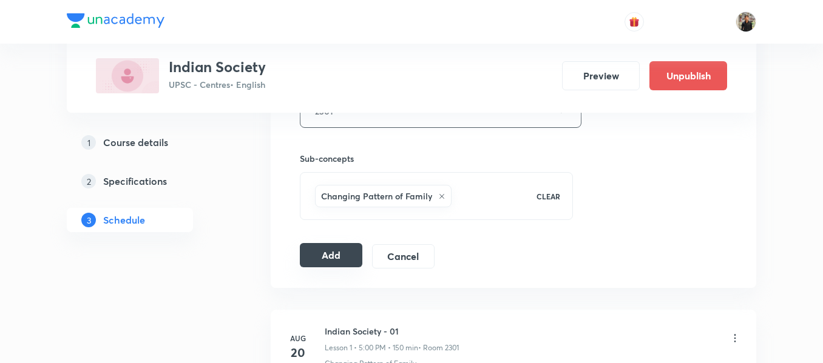
click at [328, 266] on button "Add" at bounding box center [331, 255] width 62 height 24
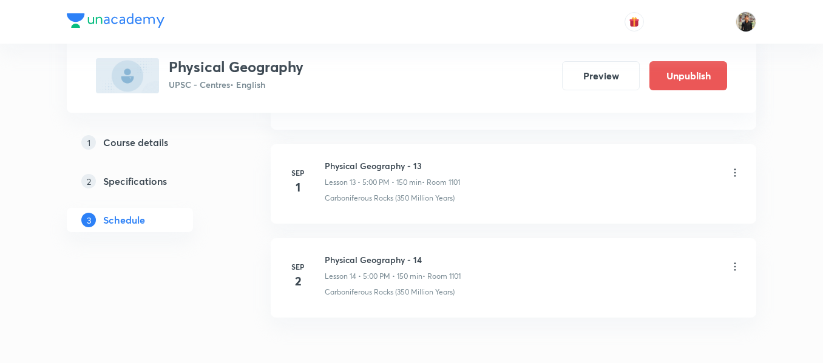
scroll to position [1926, 0]
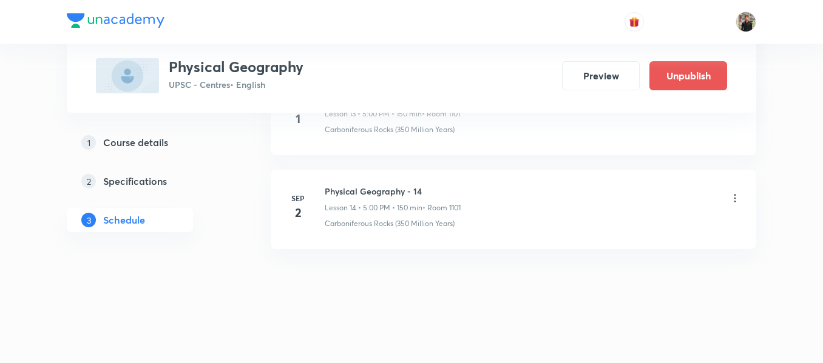
click at [360, 189] on h6 "Physical Geography - 14" at bounding box center [393, 191] width 136 height 13
copy h6 "Physical Geography - 14"
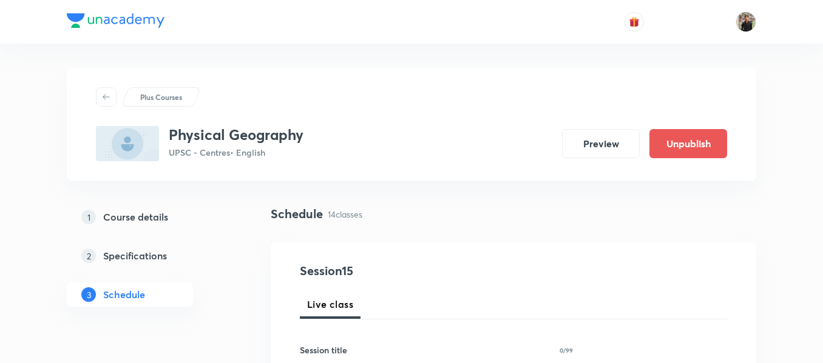
scroll to position [117, 0]
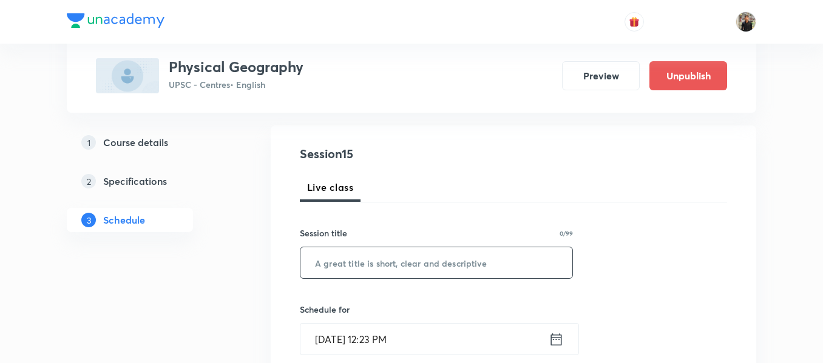
click at [356, 271] on input "text" at bounding box center [436, 263] width 272 height 31
paste input "Physical Geography - 14"
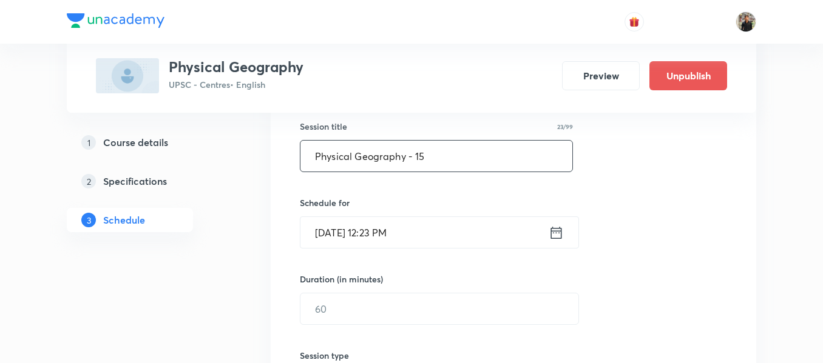
scroll to position [224, 0]
type input "Physical Geography - 15"
click at [555, 227] on icon at bounding box center [555, 232] width 15 height 17
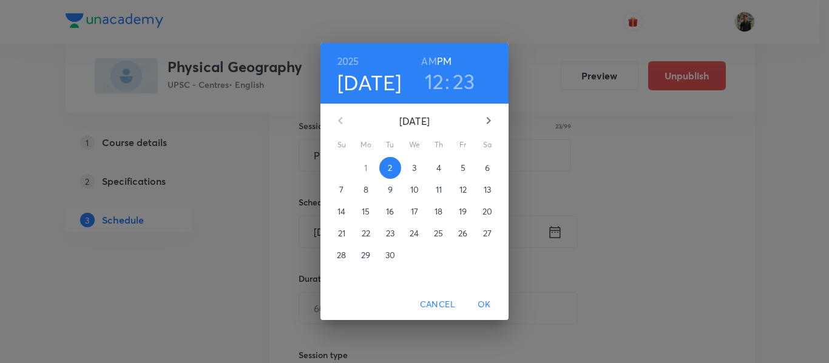
click at [417, 167] on span "3" at bounding box center [414, 168] width 22 height 12
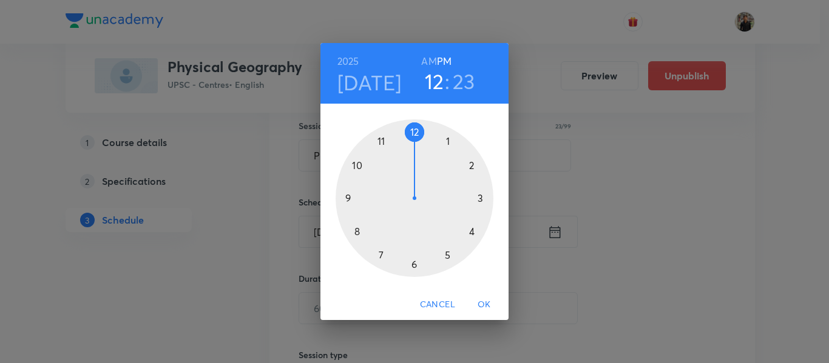
click at [451, 257] on div at bounding box center [414, 199] width 158 height 158
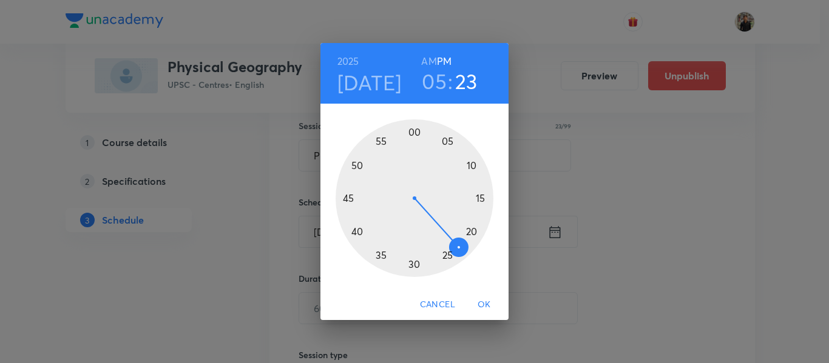
click at [414, 129] on div at bounding box center [414, 199] width 158 height 158
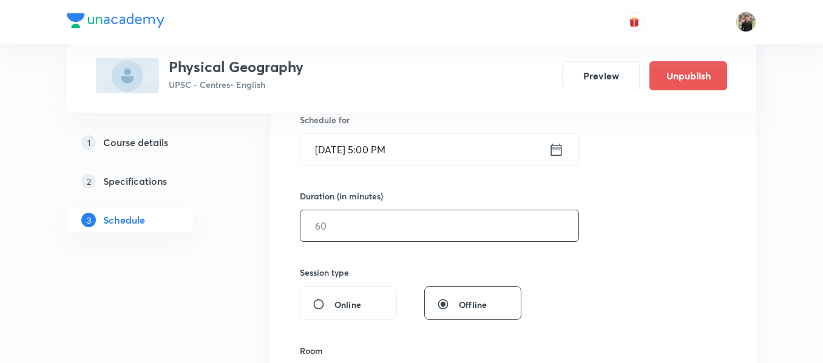
scroll to position [308, 0]
click at [398, 217] on input "text" at bounding box center [439, 225] width 278 height 31
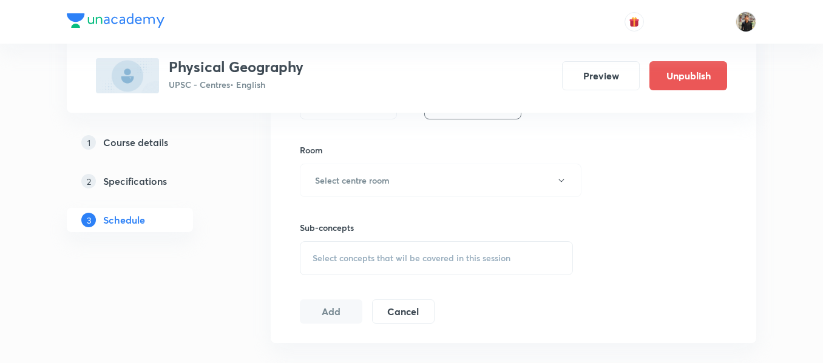
scroll to position [509, 0]
type input "150"
click at [398, 182] on button "Select centre room" at bounding box center [441, 179] width 282 height 33
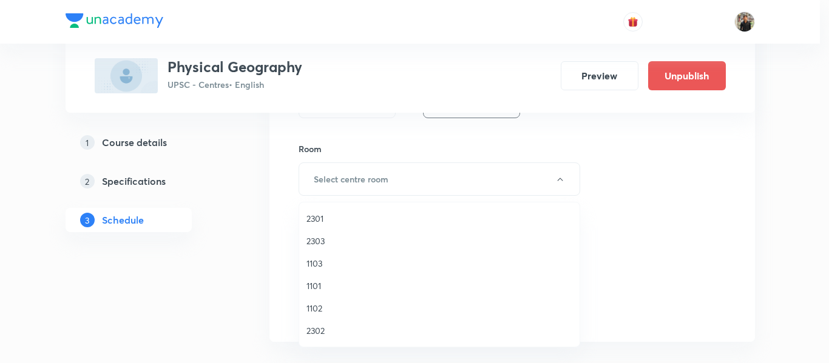
click at [340, 289] on span "1101" at bounding box center [439, 286] width 266 height 13
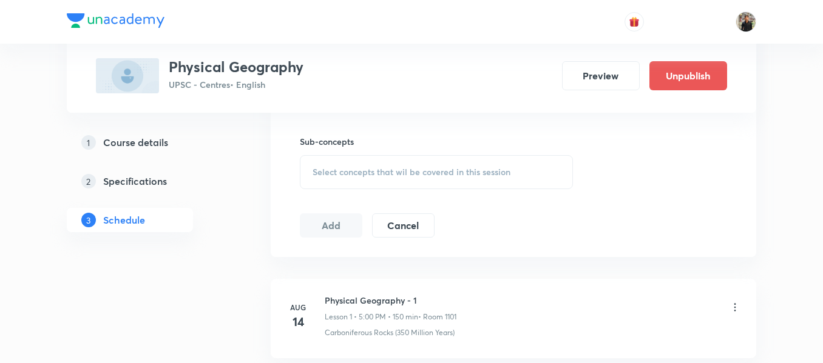
scroll to position [597, 0]
click at [352, 170] on span "Select concepts that wil be covered in this session" at bounding box center [411, 169] width 198 height 10
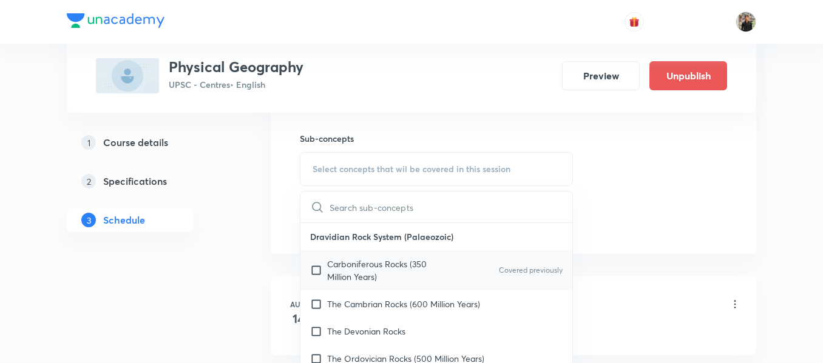
click at [312, 270] on input "checkbox" at bounding box center [318, 270] width 17 height 25
checkbox input "true"
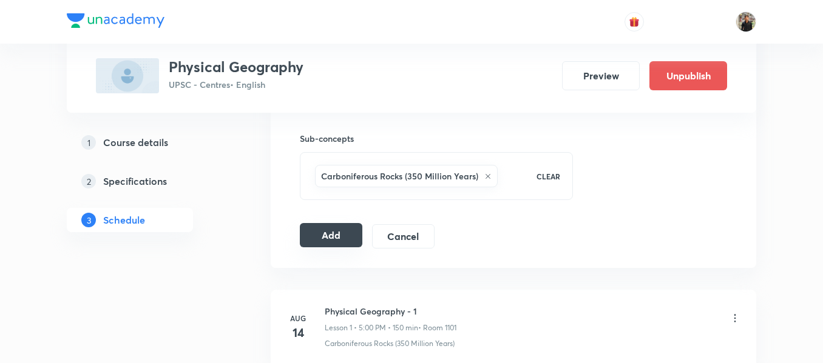
click at [322, 231] on button "Add" at bounding box center [331, 235] width 62 height 24
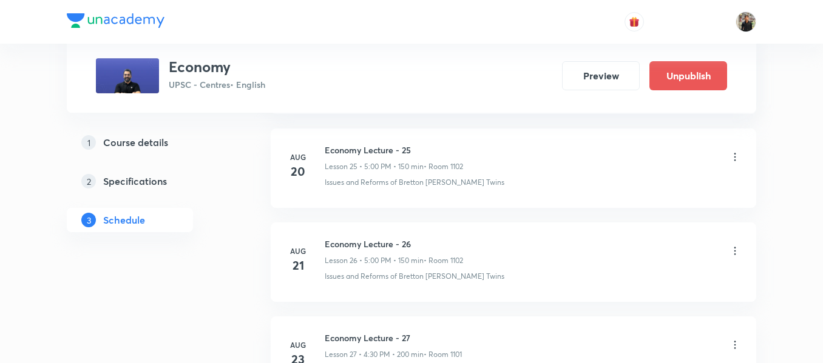
scroll to position [3242, 0]
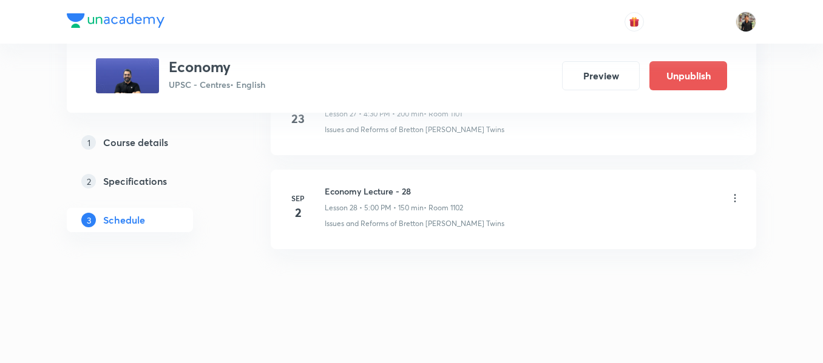
click at [385, 192] on h6 "Economy Lecture - 28" at bounding box center [394, 191] width 138 height 13
copy h6 "Economy Lecture - 28"
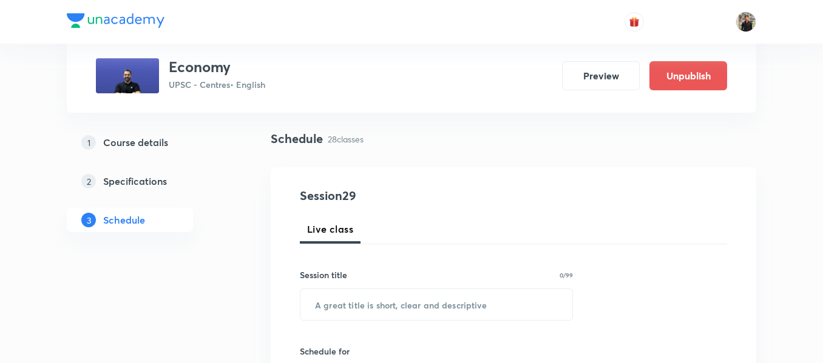
scroll to position [76, 0]
click at [417, 305] on input "text" at bounding box center [436, 303] width 272 height 31
paste input "Economy Lecture - 28"
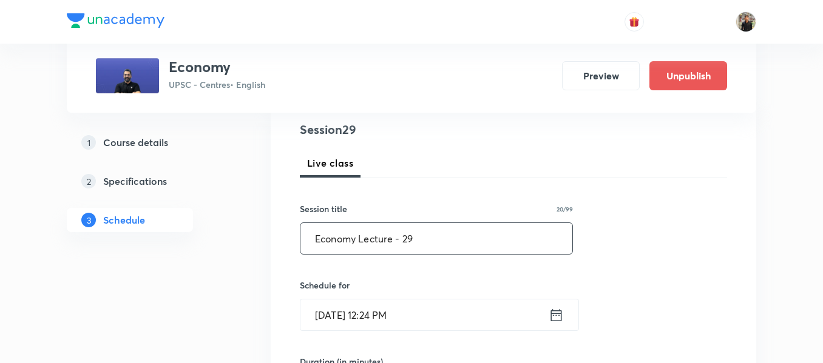
scroll to position [169, 0]
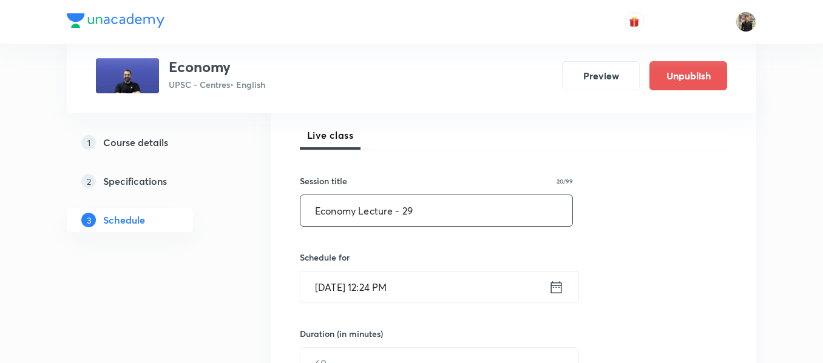
type input "Economy Lecture - 29"
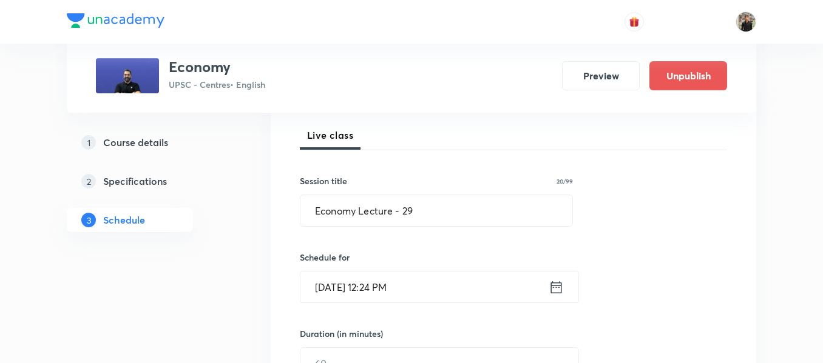
click at [560, 291] on icon at bounding box center [555, 287] width 15 height 17
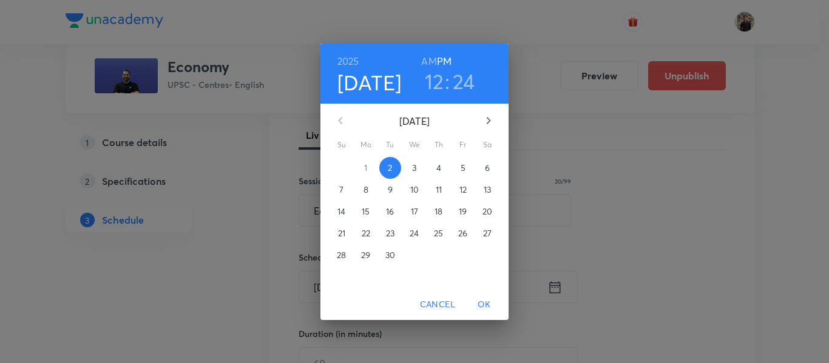
click at [418, 169] on span "3" at bounding box center [414, 168] width 22 height 12
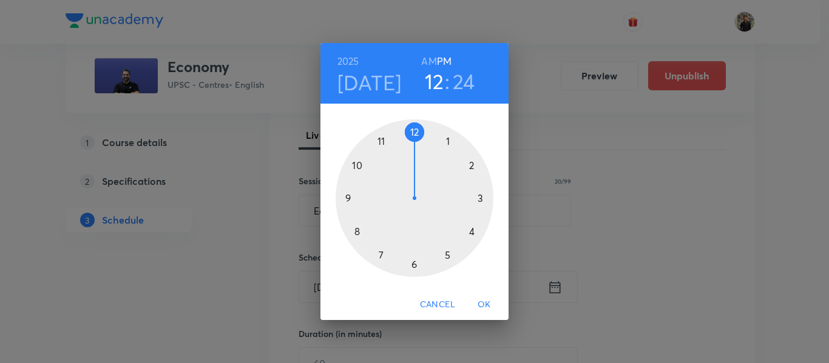
click at [444, 249] on div at bounding box center [414, 199] width 158 height 158
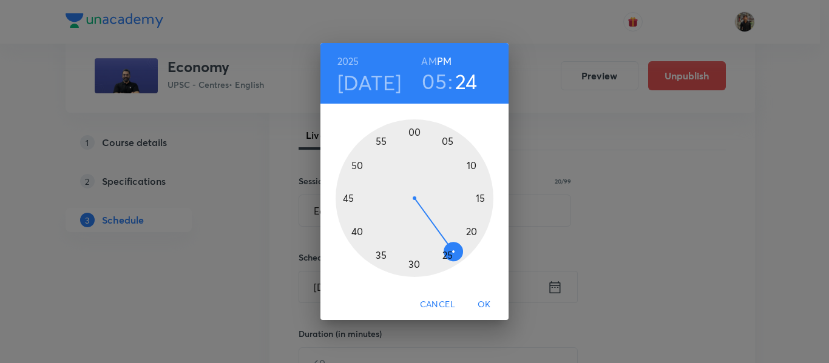
click at [414, 131] on div at bounding box center [414, 199] width 158 height 158
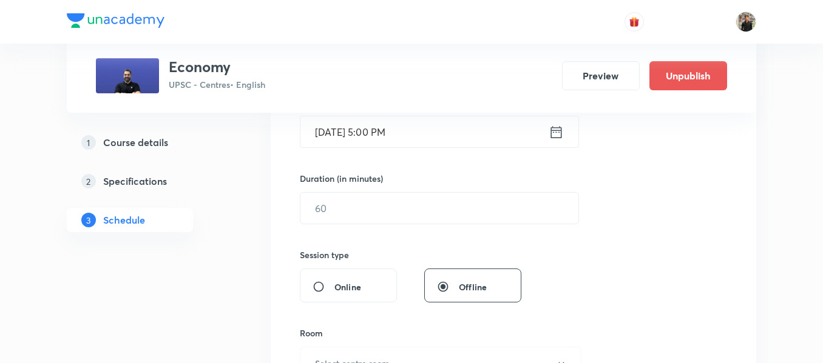
scroll to position [333, 0]
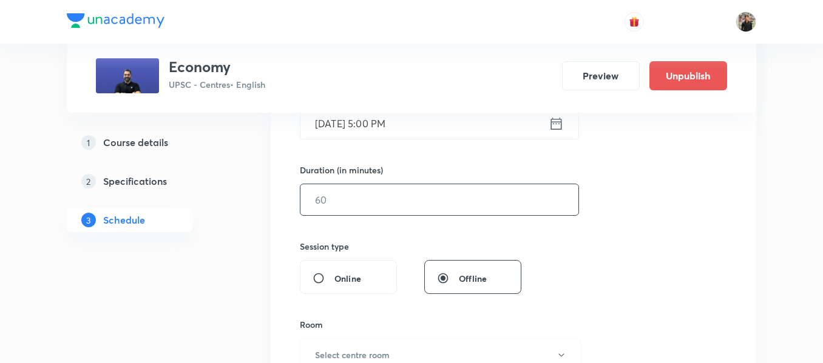
click at [409, 201] on input "text" at bounding box center [439, 199] width 278 height 31
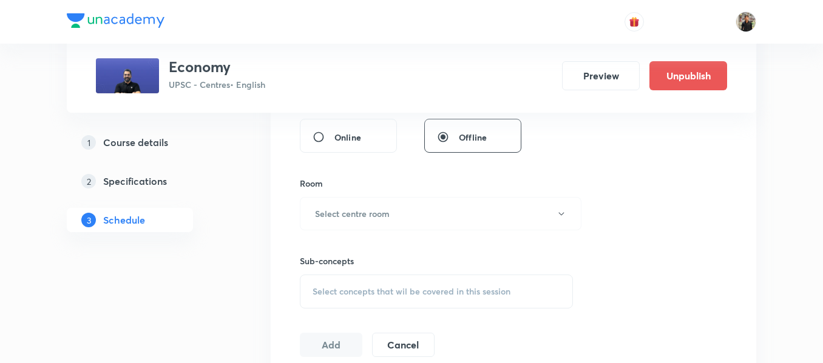
scroll to position [475, 0]
type input "150"
click at [394, 209] on button "Select centre room" at bounding box center [441, 213] width 282 height 33
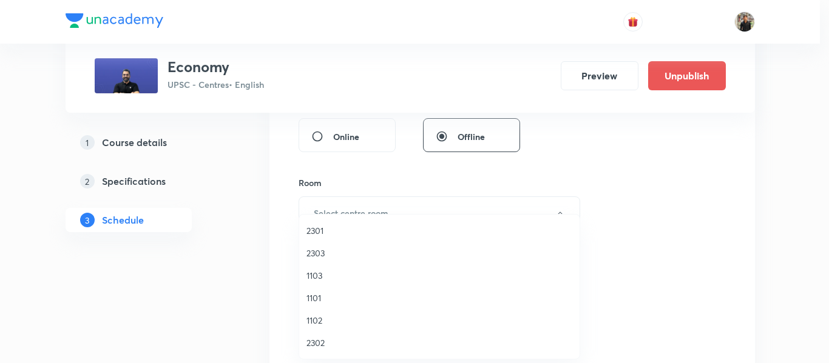
click at [319, 323] on span "1102" at bounding box center [439, 320] width 266 height 13
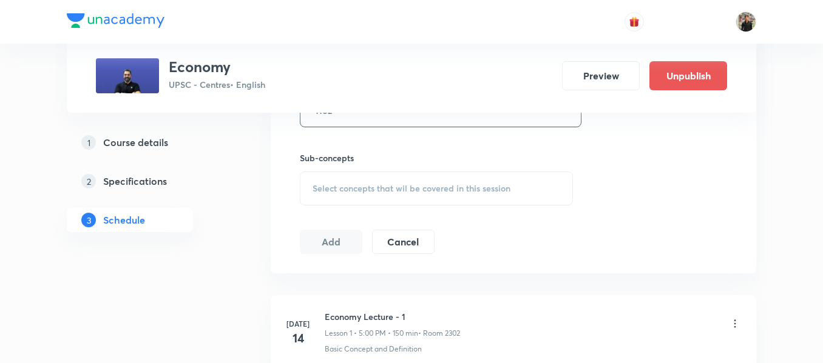
scroll to position [578, 0]
click at [342, 186] on span "Select concepts that wil be covered in this session" at bounding box center [411, 188] width 198 height 10
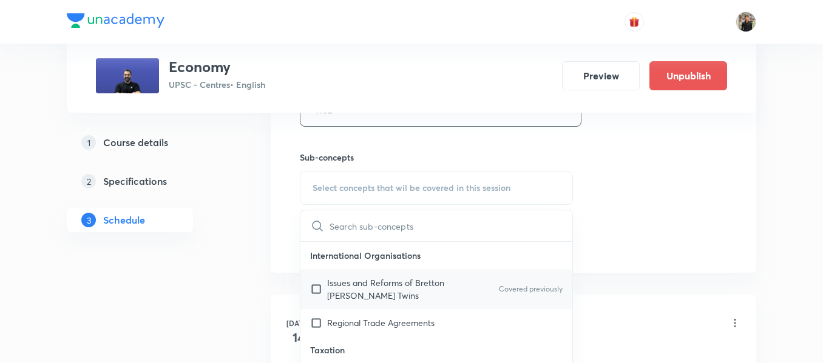
click at [316, 289] on input "checkbox" at bounding box center [318, 289] width 17 height 25
checkbox input "true"
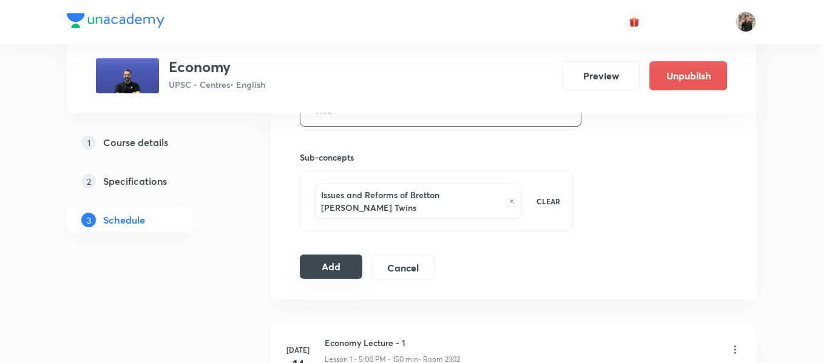
click at [312, 261] on button "Add" at bounding box center [331, 267] width 62 height 24
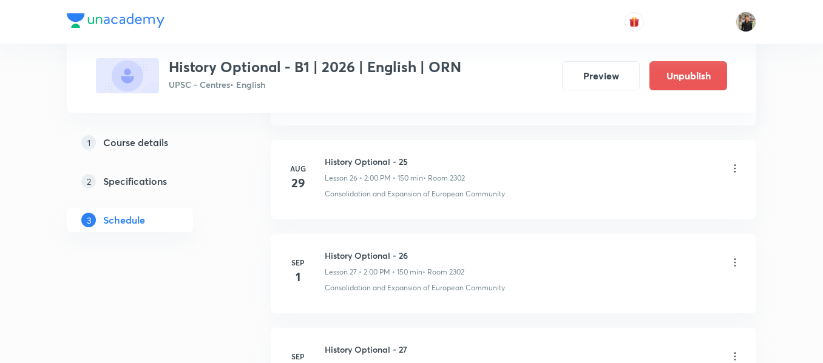
scroll to position [3242, 0]
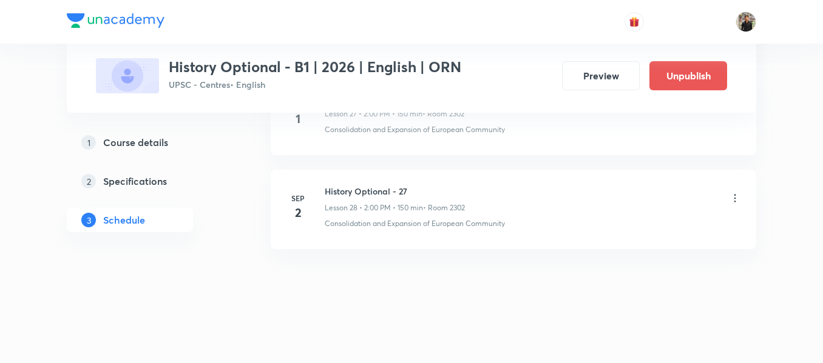
click at [340, 190] on h6 "History Optional - 27" at bounding box center [395, 191] width 140 height 13
copy h6 "History Optional - 27"
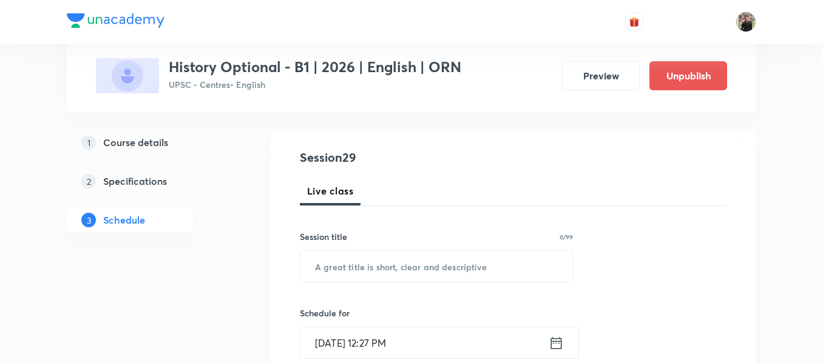
scroll to position [114, 0]
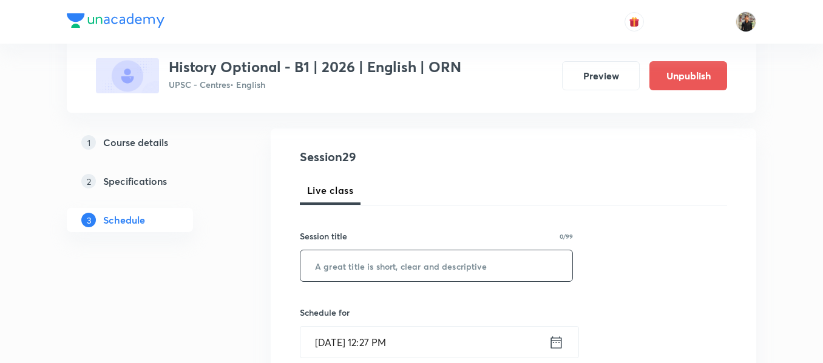
click at [346, 255] on input "text" at bounding box center [436, 266] width 272 height 31
paste input "History Optional - 27"
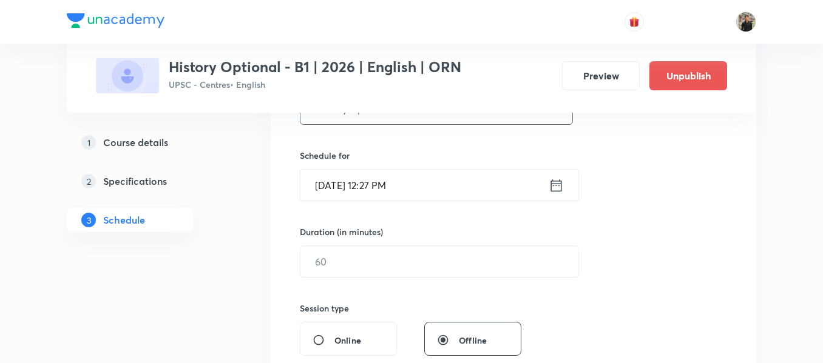
scroll to position [272, 0]
type input "History Optional - 28"
click at [557, 180] on icon at bounding box center [556, 184] width 11 height 12
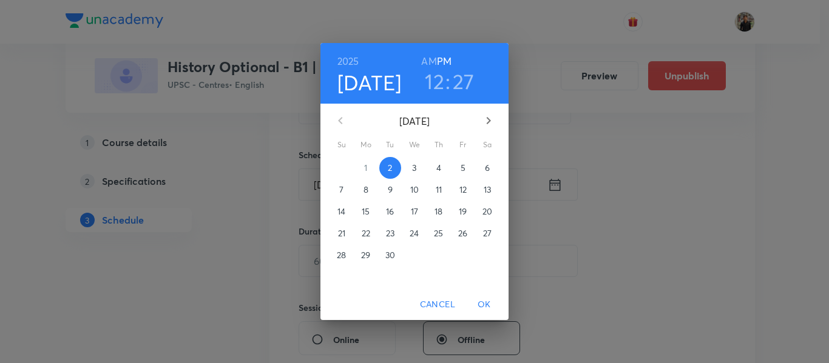
click at [414, 170] on p "3" at bounding box center [414, 168] width 4 height 12
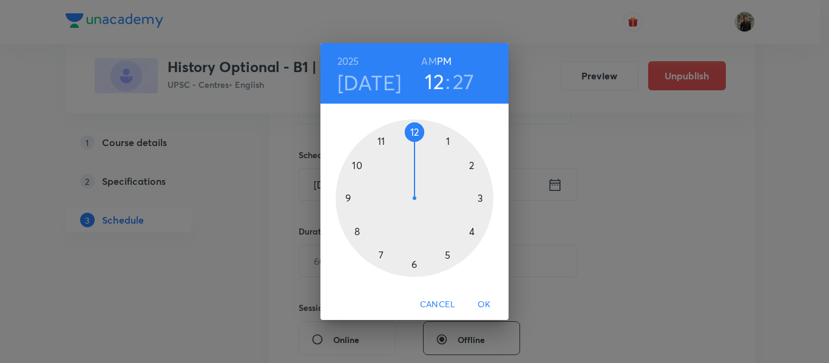
click at [473, 165] on div at bounding box center [414, 199] width 158 height 158
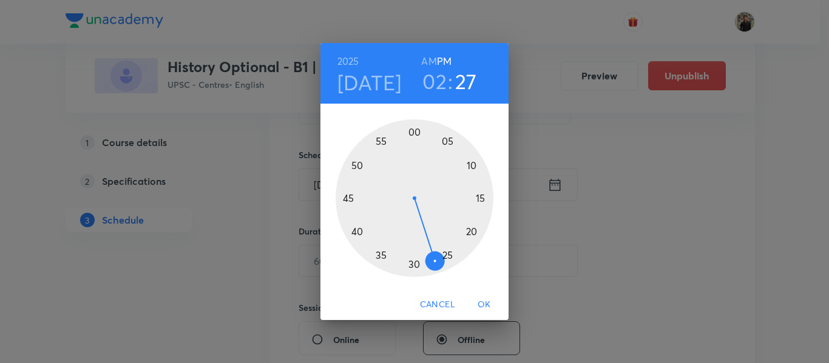
click at [415, 130] on div at bounding box center [414, 199] width 158 height 158
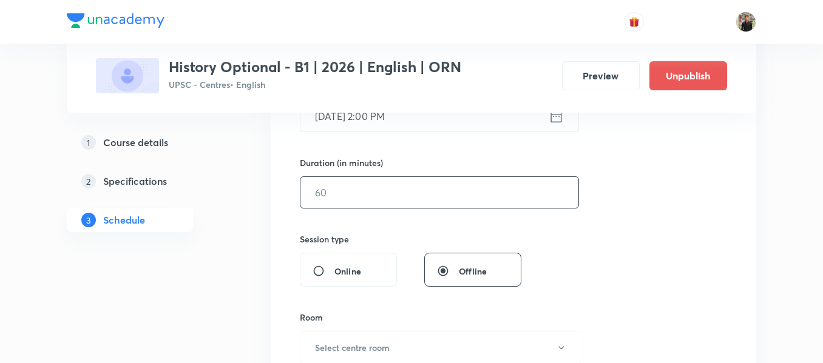
scroll to position [341, 0]
click at [400, 180] on input "text" at bounding box center [439, 192] width 278 height 31
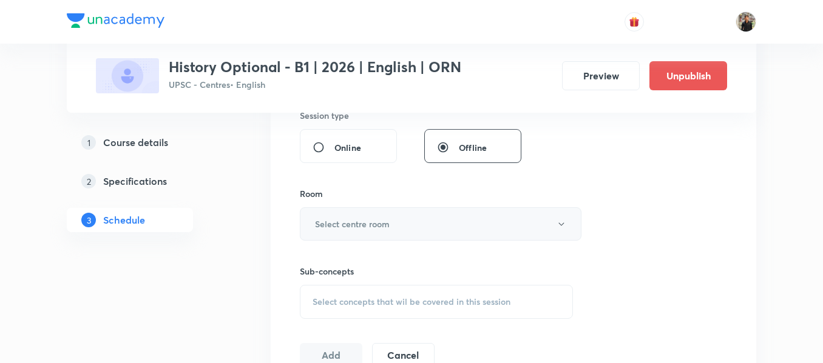
type input "150"
click at [391, 220] on button "Select centre room" at bounding box center [441, 223] width 282 height 33
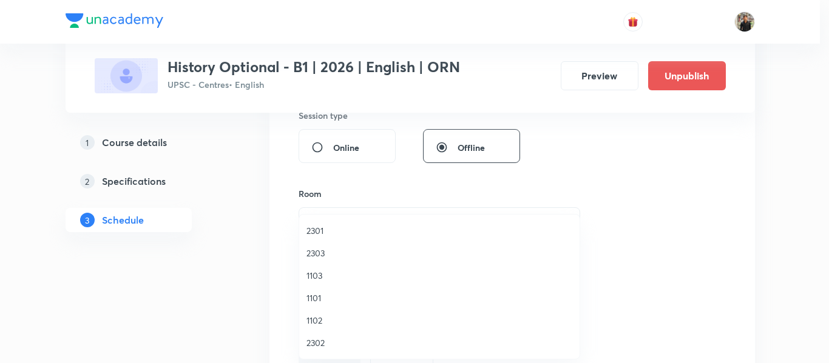
click at [323, 231] on span "2301" at bounding box center [439, 230] width 266 height 13
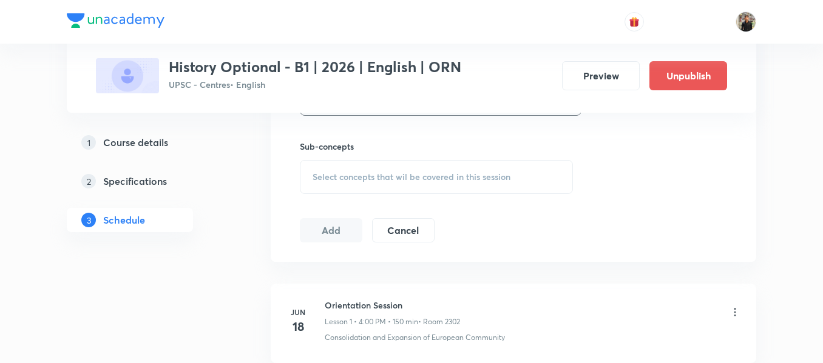
scroll to position [590, 0]
click at [332, 177] on span "Select concepts that wil be covered in this session" at bounding box center [411, 177] width 198 height 10
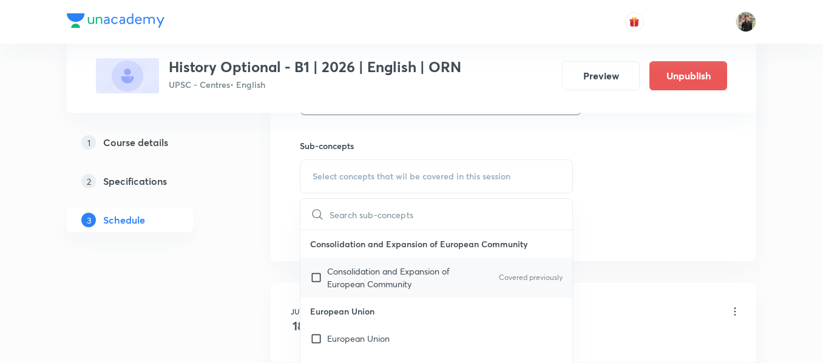
click at [317, 276] on input "checkbox" at bounding box center [318, 277] width 17 height 25
checkbox input "true"
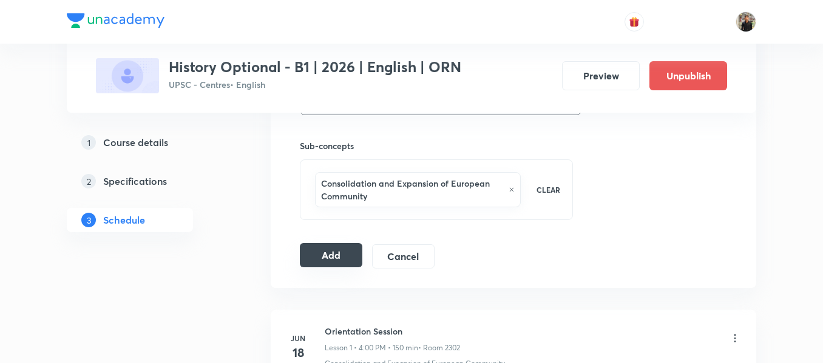
click at [309, 257] on button "Add" at bounding box center [331, 255] width 62 height 24
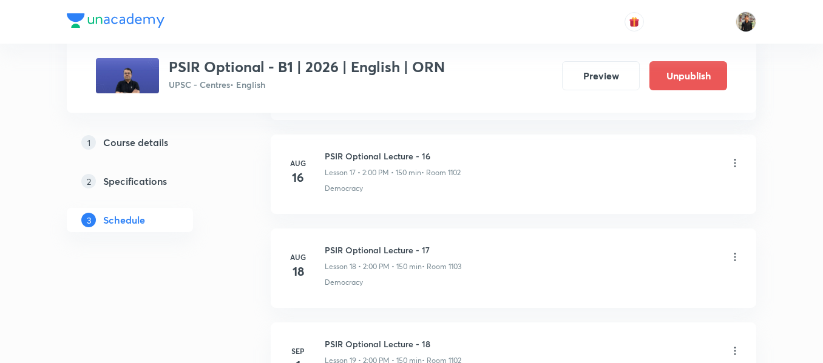
scroll to position [2490, 0]
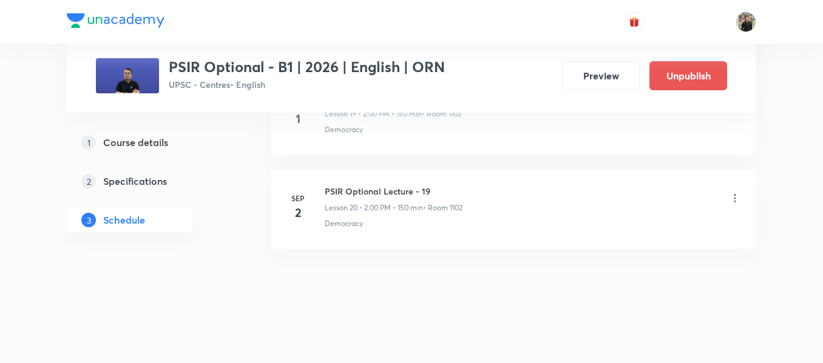
click at [343, 187] on h6 "PSIR Optional Lecture - 19" at bounding box center [394, 191] width 138 height 13
copy h6 "PSIR Optional Lecture - 19"
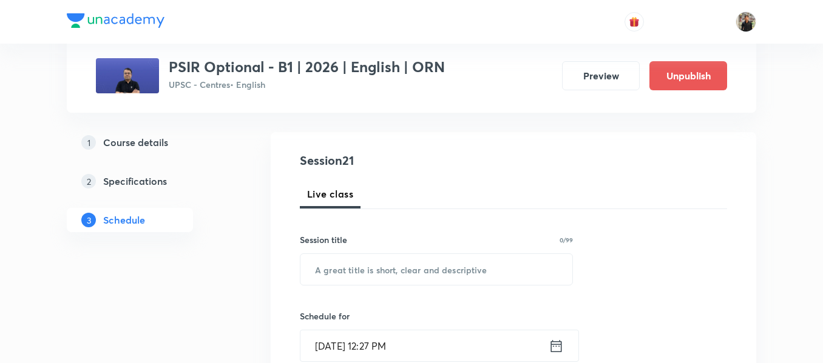
scroll to position [122, 0]
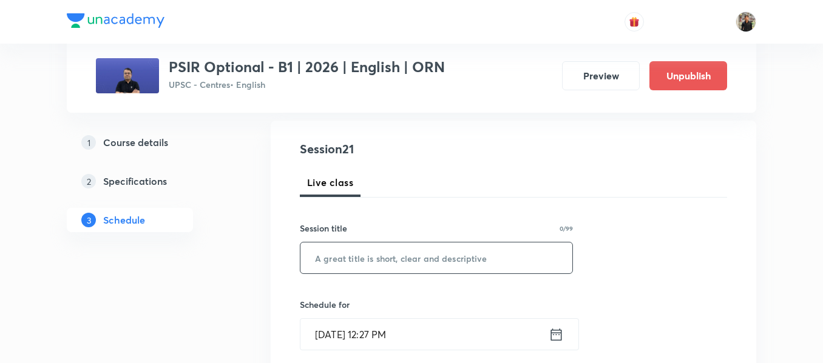
click at [333, 255] on input "text" at bounding box center [436, 258] width 272 height 31
paste input "PSIR Optional Lecture - 19"
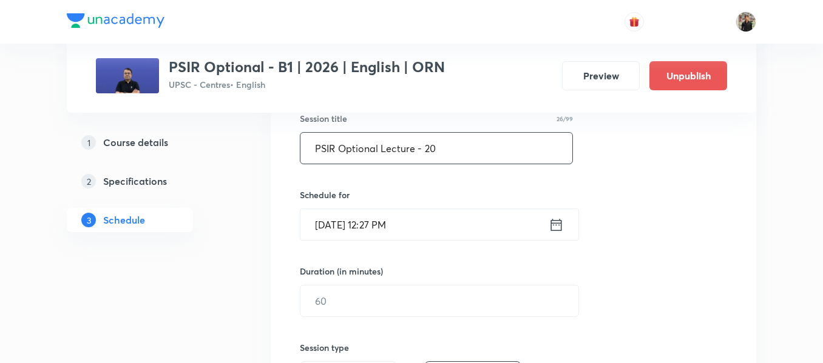
scroll to position [232, 0]
type input "PSIR Optional Lecture - 20"
click at [553, 222] on icon at bounding box center [556, 224] width 11 height 12
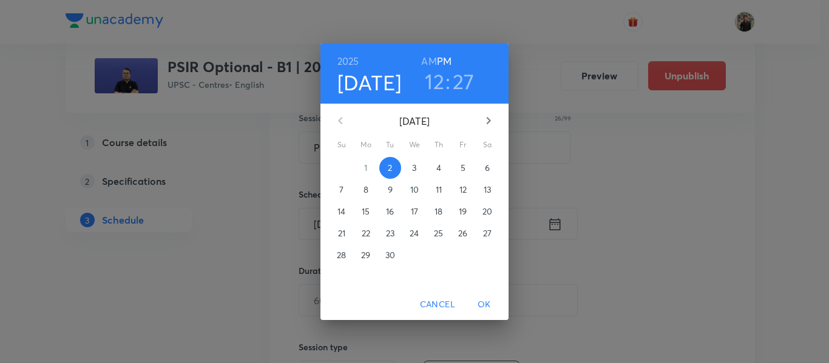
click at [414, 166] on p "3" at bounding box center [414, 168] width 4 height 12
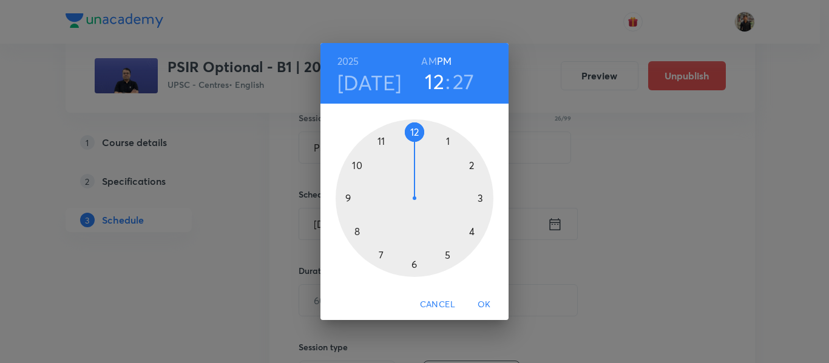
click at [471, 166] on div at bounding box center [414, 199] width 158 height 158
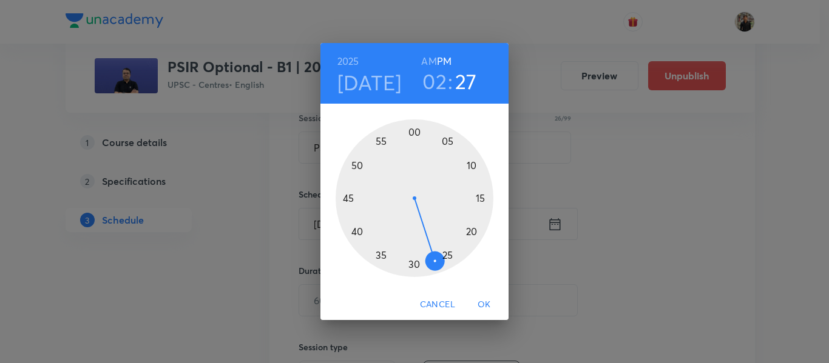
click at [414, 132] on div at bounding box center [414, 199] width 158 height 158
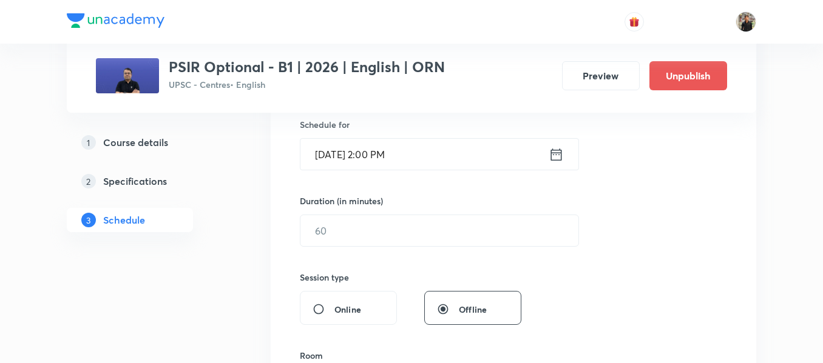
scroll to position [318, 0]
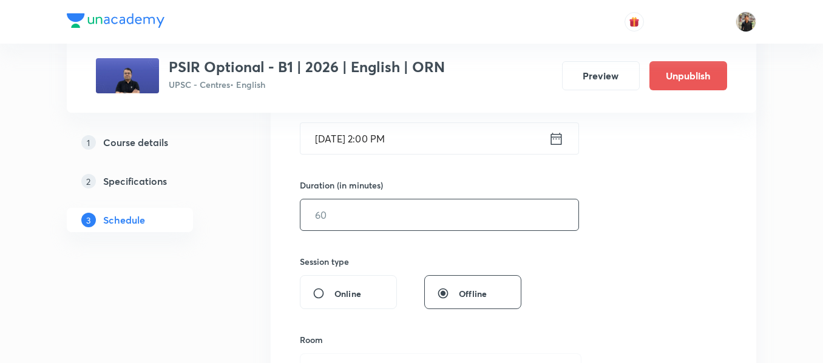
click at [396, 214] on input "text" at bounding box center [439, 215] width 278 height 31
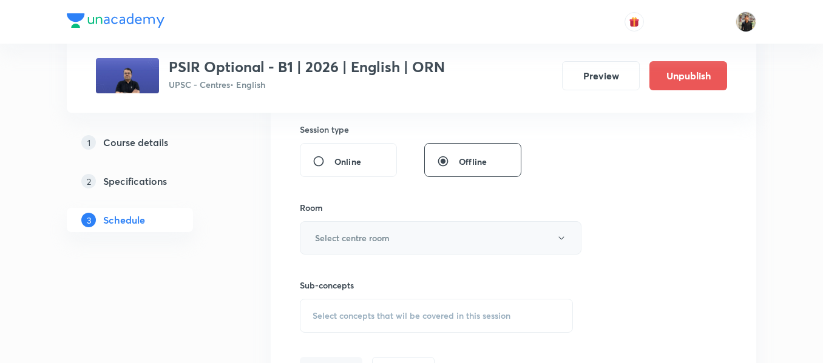
scroll to position [451, 0]
type input "150"
click at [378, 236] on h6 "Select centre room" at bounding box center [352, 237] width 75 height 13
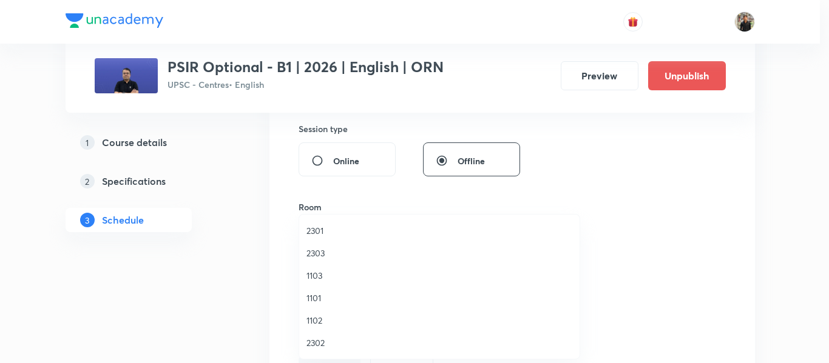
click at [322, 317] on span "1102" at bounding box center [439, 320] width 266 height 13
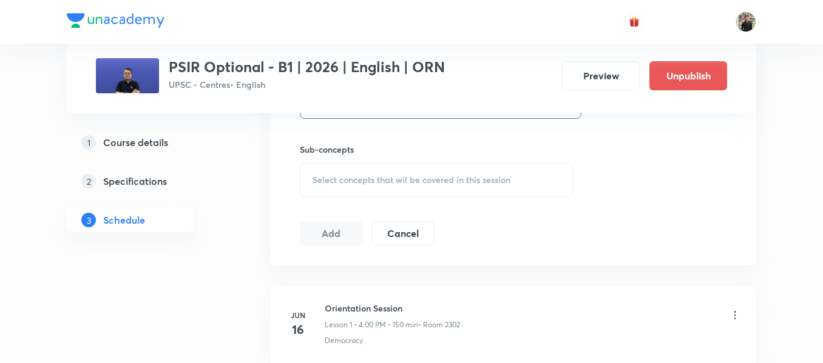
scroll to position [587, 0]
click at [334, 180] on span "Select concepts that wil be covered in this session" at bounding box center [411, 180] width 198 height 10
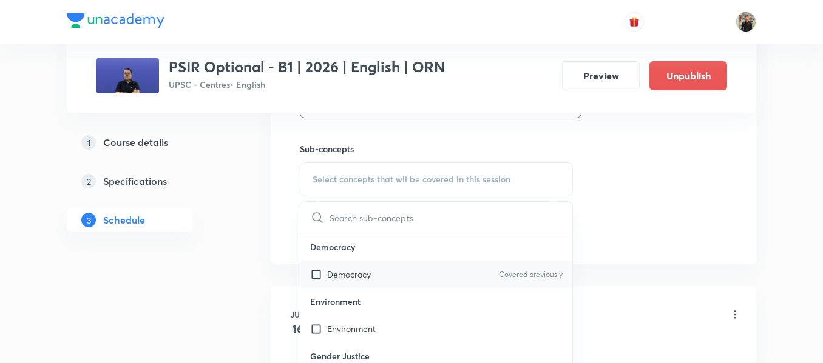
click at [317, 274] on input "checkbox" at bounding box center [318, 274] width 17 height 13
checkbox input "true"
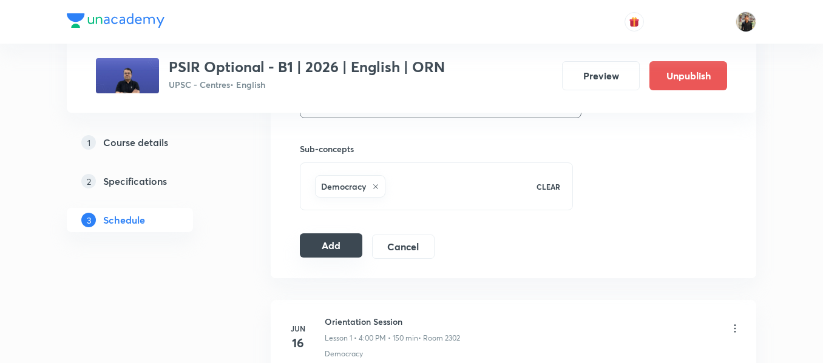
click at [311, 252] on button "Add" at bounding box center [331, 246] width 62 height 24
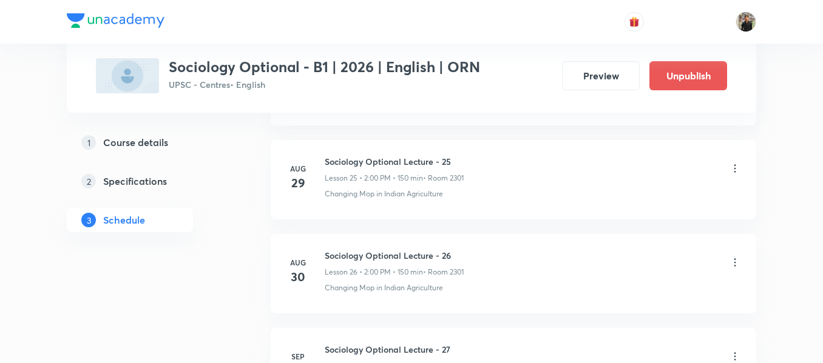
scroll to position [3226, 0]
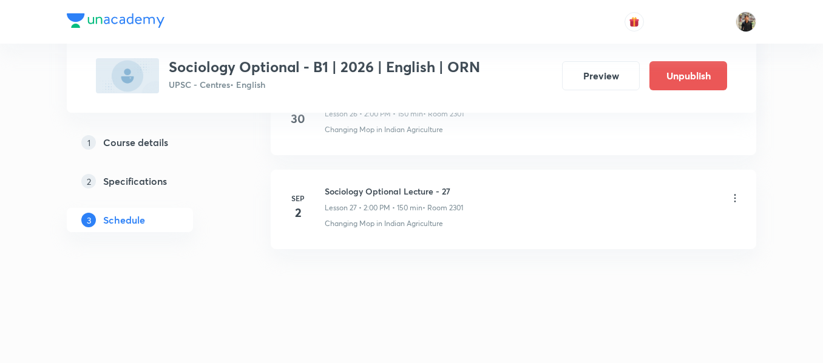
click at [360, 192] on h6 "Sociology Optional Lecture - 27" at bounding box center [394, 191] width 138 height 13
copy h6 "Sociology Optional Lecture - 27"
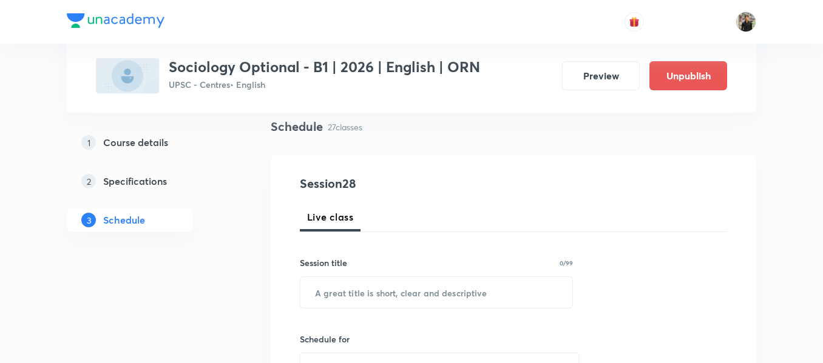
scroll to position [89, 0]
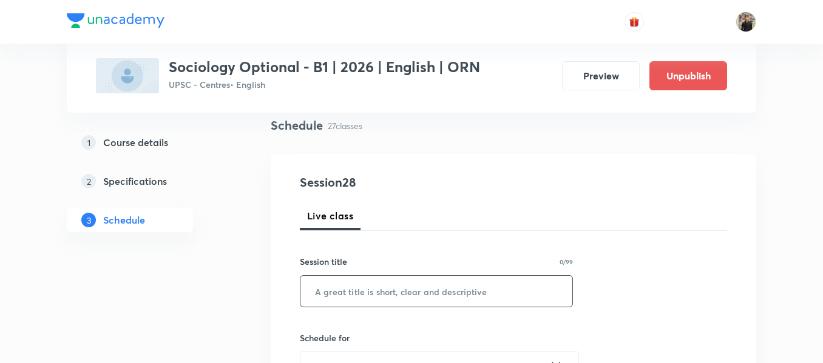
click at [337, 284] on input "text" at bounding box center [436, 291] width 272 height 31
paste input "Sociology Optional Lecture - 27"
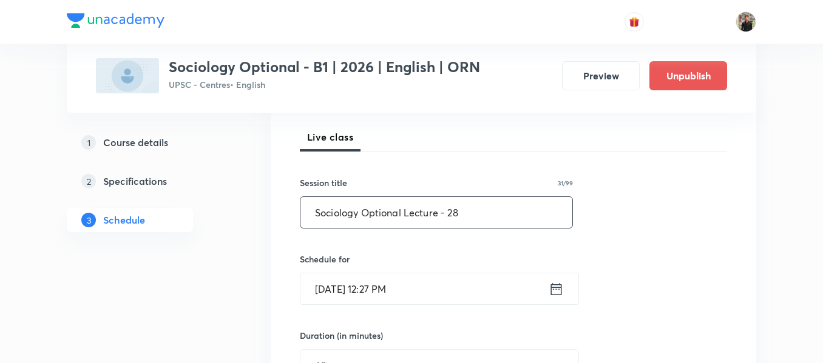
scroll to position [168, 0]
type input "Sociology Optional Lecture - 28"
click at [551, 288] on icon at bounding box center [556, 288] width 11 height 12
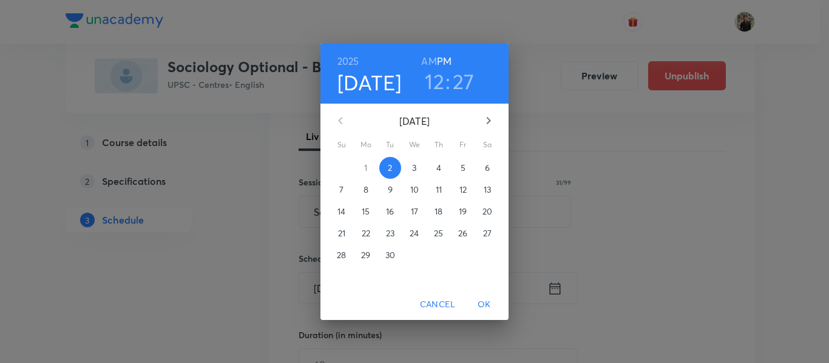
click at [416, 168] on p "3" at bounding box center [414, 168] width 4 height 12
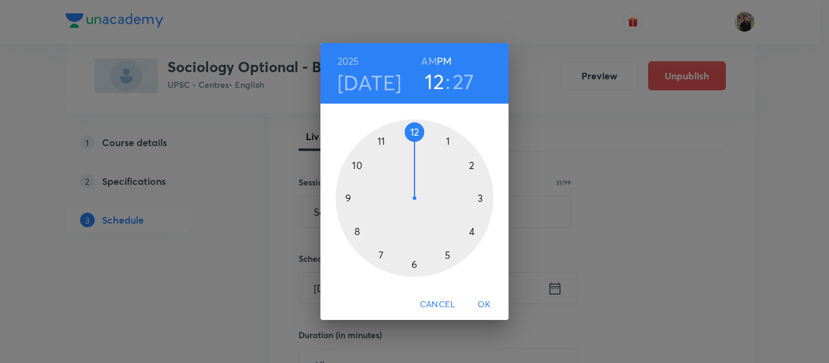
click at [471, 166] on div at bounding box center [414, 199] width 158 height 158
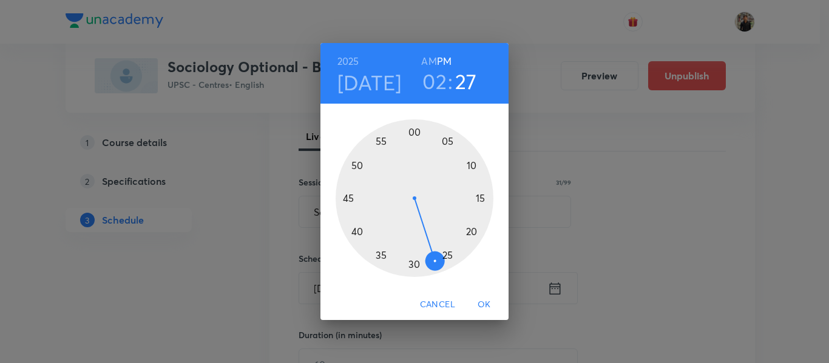
click at [414, 127] on div at bounding box center [414, 199] width 158 height 158
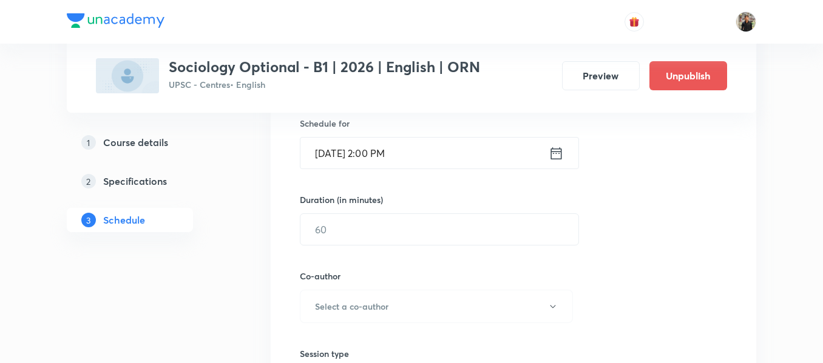
scroll to position [310, 0]
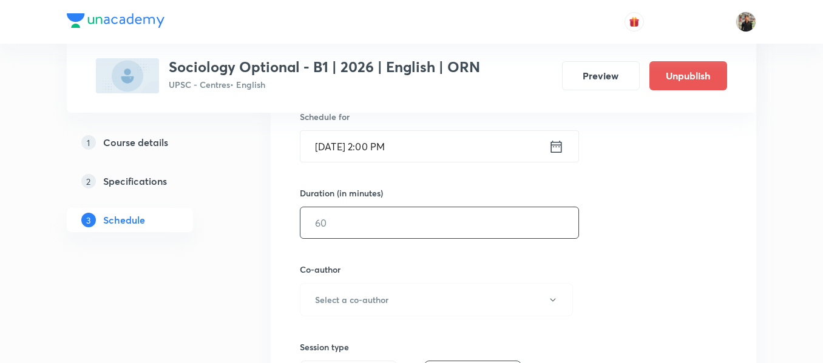
click at [391, 219] on input "text" at bounding box center [439, 222] width 278 height 31
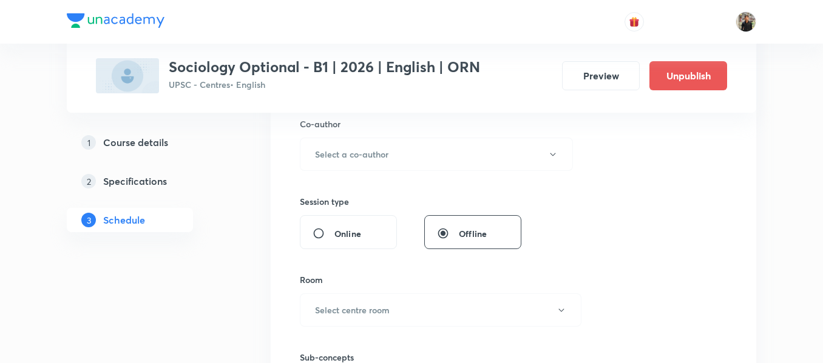
scroll to position [468, 0]
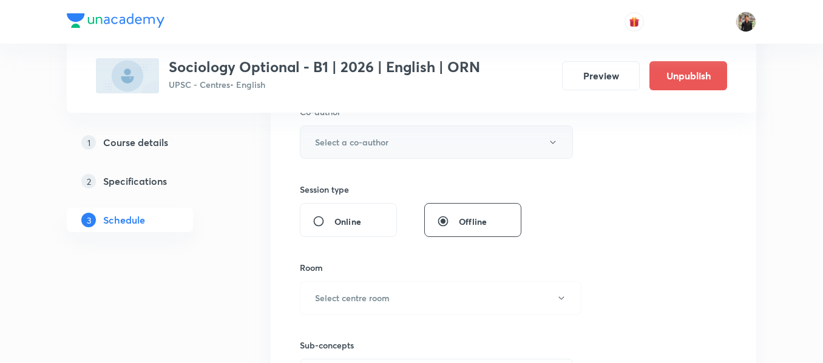
type input "150"
click at [396, 142] on button "Select a co-author" at bounding box center [436, 142] width 273 height 33
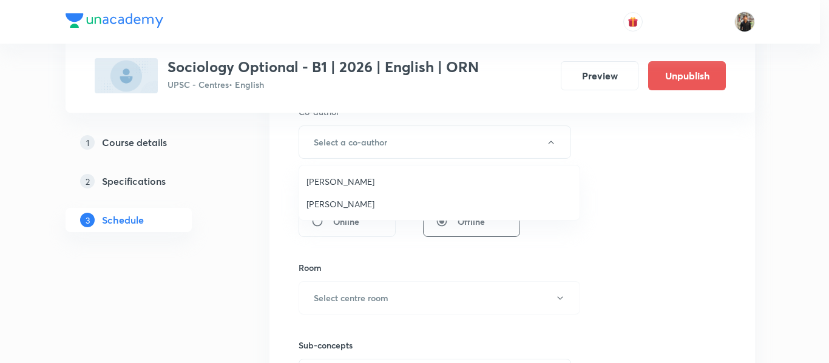
click at [343, 202] on span "[PERSON_NAME]" at bounding box center [439, 204] width 266 height 13
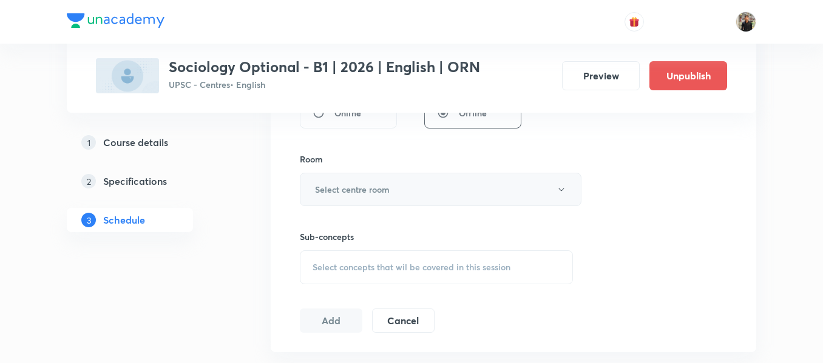
scroll to position [577, 0]
click at [338, 192] on h6 "Select centre room" at bounding box center [352, 189] width 75 height 13
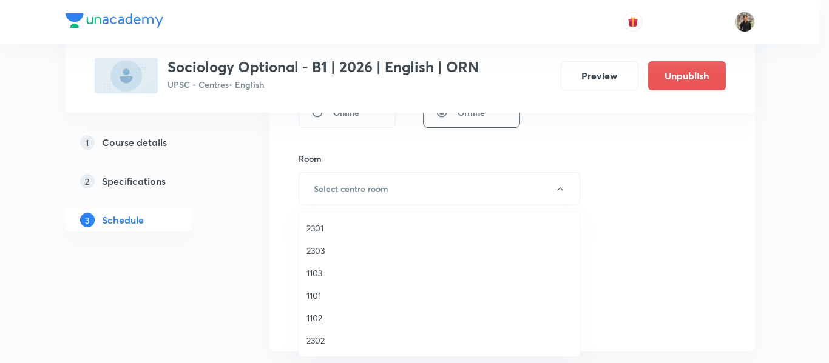
click at [326, 228] on span "2301" at bounding box center [439, 228] width 266 height 13
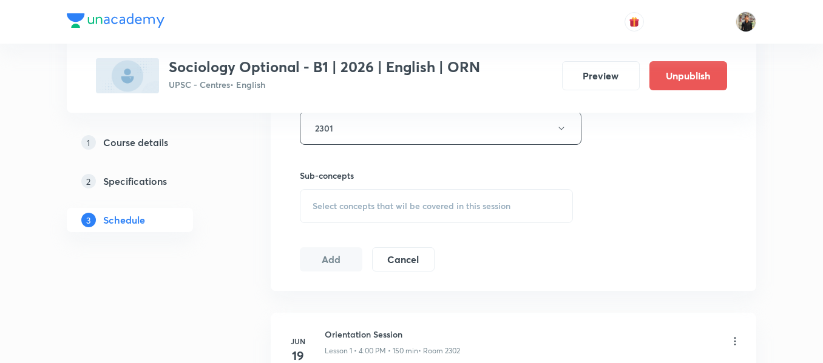
scroll to position [639, 0]
click at [326, 211] on div "Select concepts that wil be covered in this session" at bounding box center [436, 205] width 273 height 34
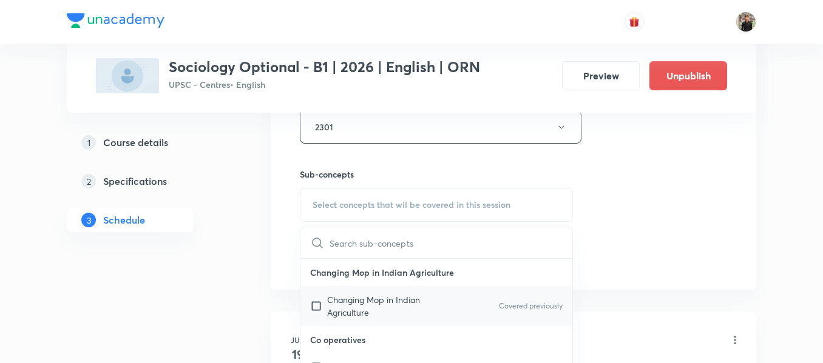
click at [314, 306] on input "checkbox" at bounding box center [318, 306] width 17 height 25
checkbox input "true"
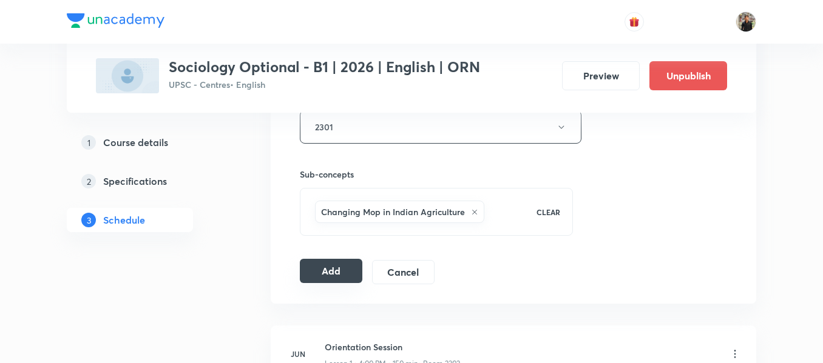
click at [333, 267] on button "Add" at bounding box center [331, 271] width 62 height 24
